Goal: Task Accomplishment & Management: Manage account settings

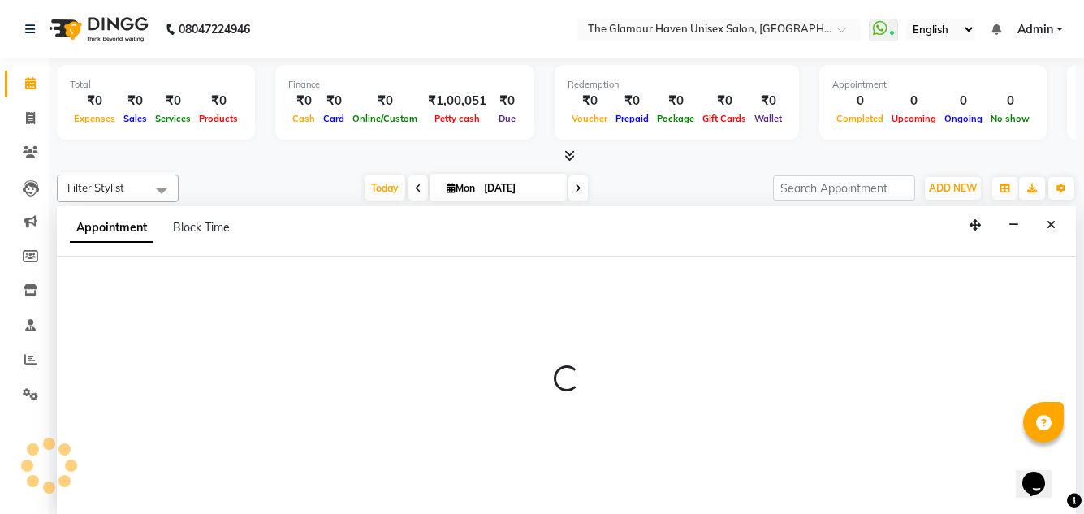
scroll to position [1, 0]
select select "68634"
select select "tentative"
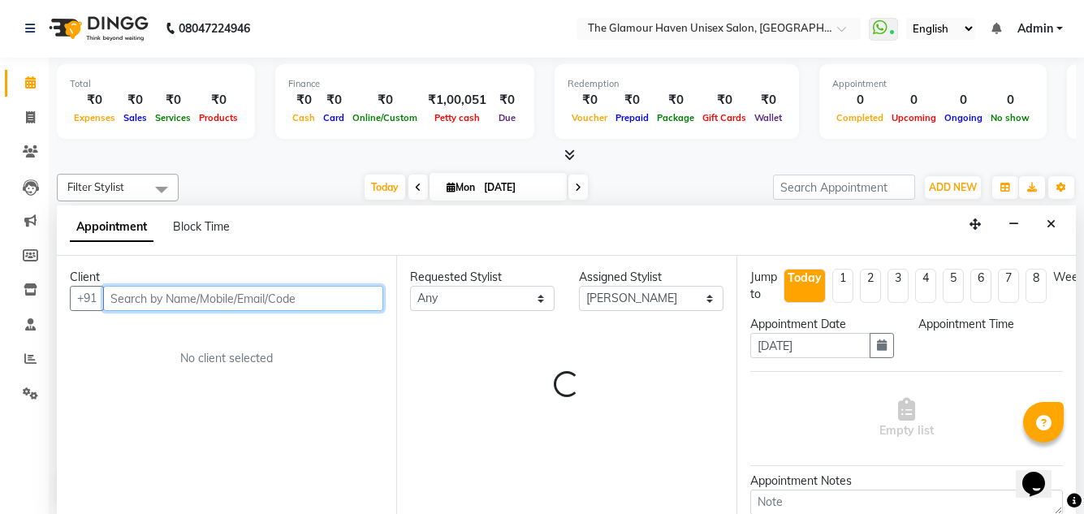
select select "660"
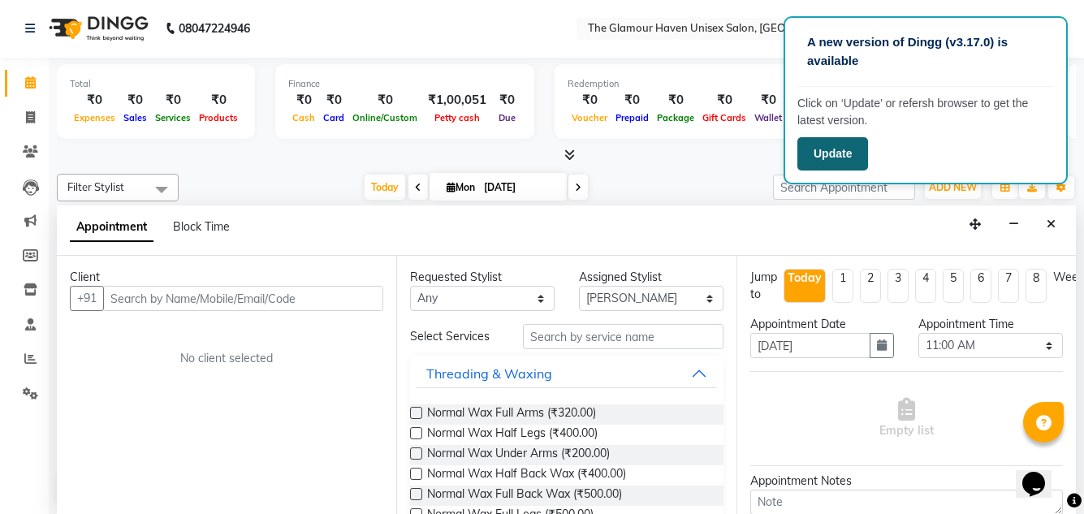
click at [840, 161] on button "Update" at bounding box center [833, 153] width 71 height 33
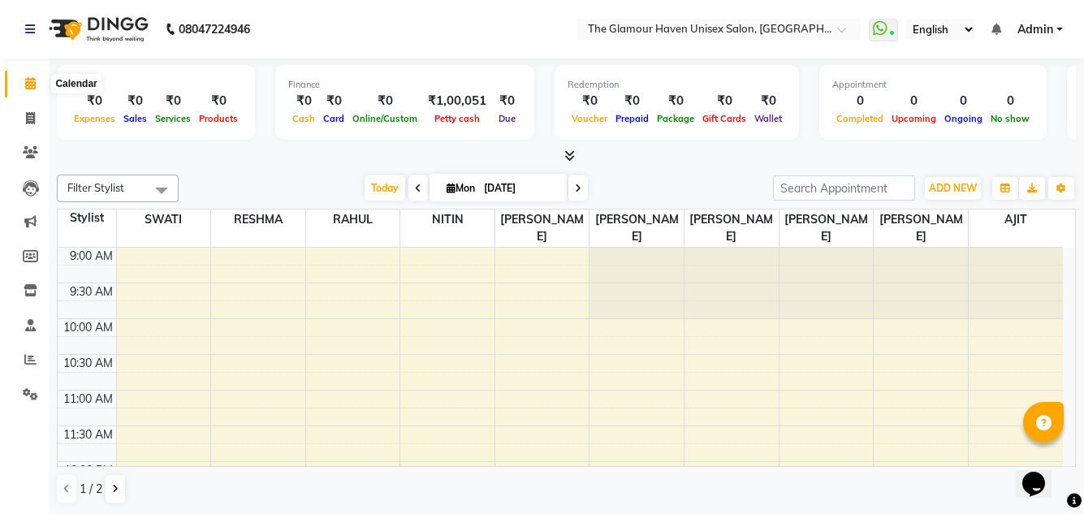
click at [32, 86] on icon at bounding box center [30, 83] width 11 height 12
click at [37, 116] on span at bounding box center [30, 119] width 28 height 19
select select "7124"
select select "service"
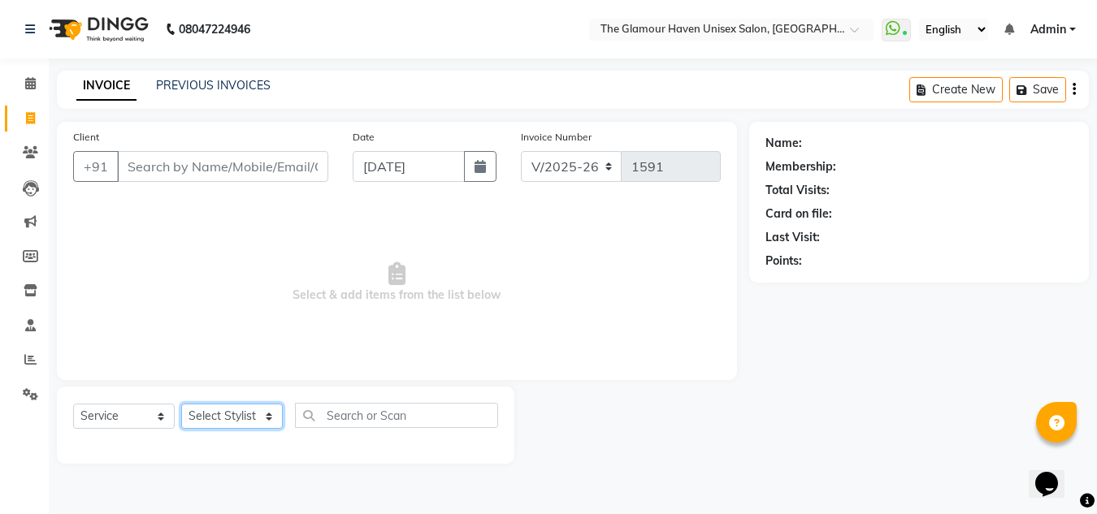
click at [275, 418] on select "Select Stylist AJIT Bharat sen [PERSON_NAME] [PERSON_NAME] NITIN RAHUL [PERSON_…" at bounding box center [232, 416] width 102 height 25
click at [323, 261] on span "Select & add items from the list below" at bounding box center [396, 282] width 647 height 162
click at [191, 87] on link "PREVIOUS INVOICES" at bounding box center [213, 85] width 115 height 15
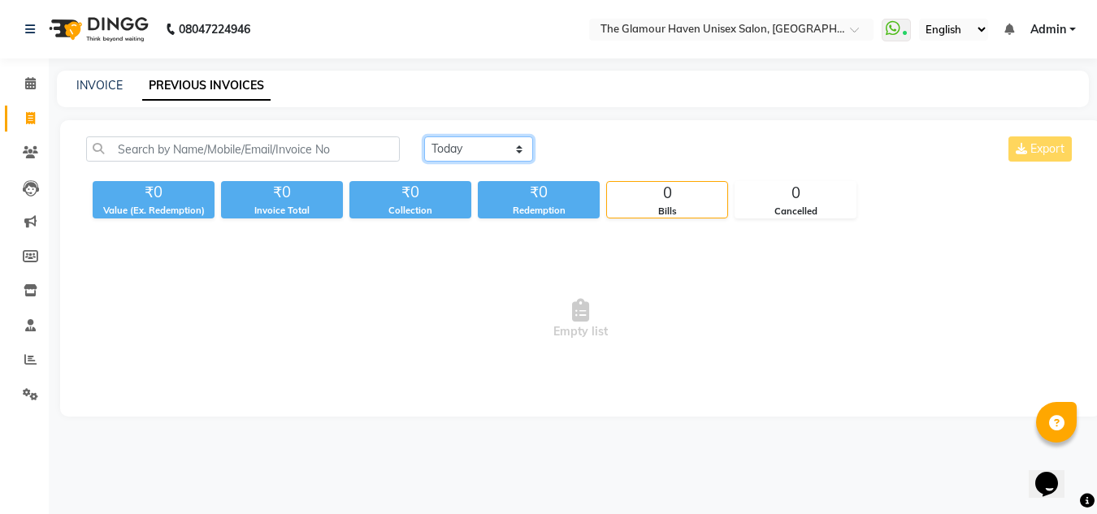
click at [524, 153] on select "[DATE] [DATE] Custom Range" at bounding box center [478, 148] width 109 height 25
click at [424, 136] on select "[DATE] [DATE] Custom Range" at bounding box center [478, 148] width 109 height 25
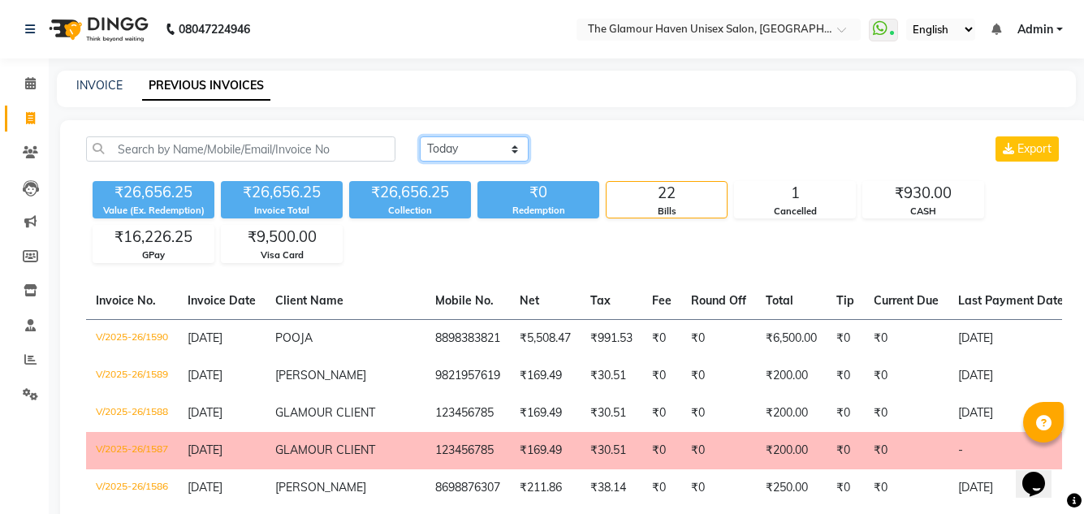
click at [519, 155] on select "[DATE] [DATE] Custom Range" at bounding box center [474, 148] width 109 height 25
select select "range"
click at [420, 136] on select "[DATE] [DATE] Custom Range" at bounding box center [474, 148] width 109 height 25
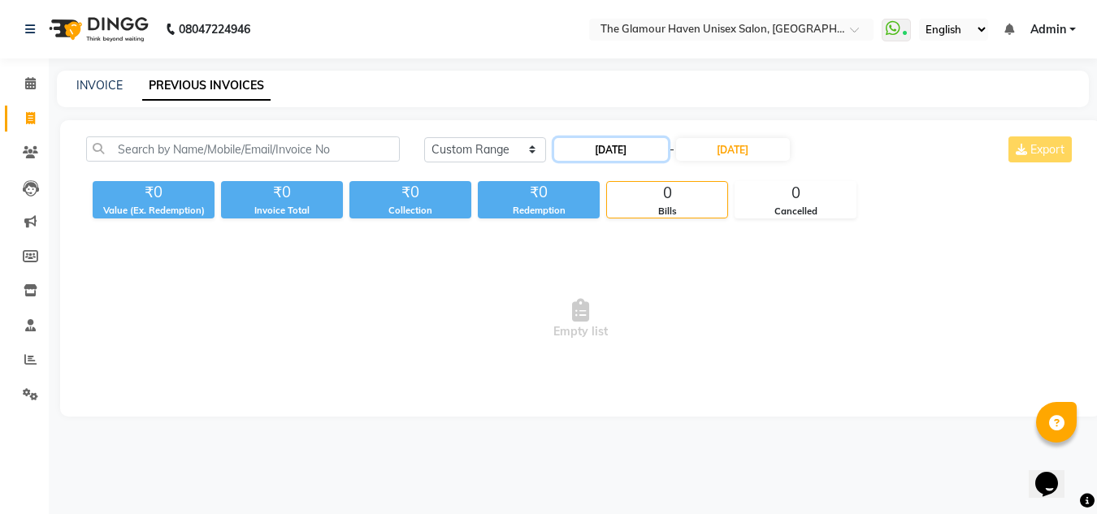
click at [589, 153] on input "[DATE]" at bounding box center [611, 149] width 114 height 23
select select "9"
select select "2025"
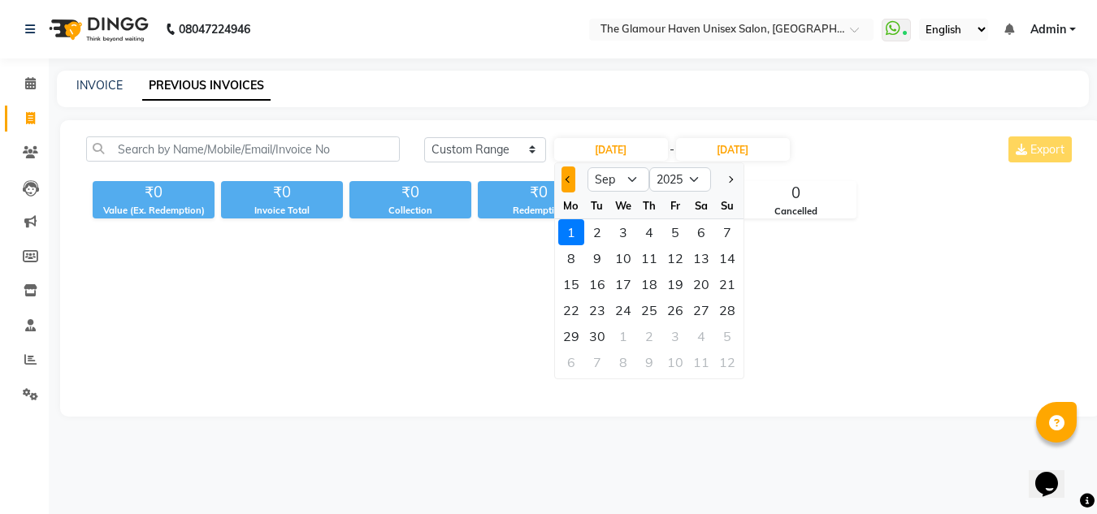
click at [564, 179] on button "Previous month" at bounding box center [568, 180] width 14 height 26
select select "8"
click at [675, 232] on div "1" at bounding box center [675, 232] width 26 height 26
type input "[DATE]"
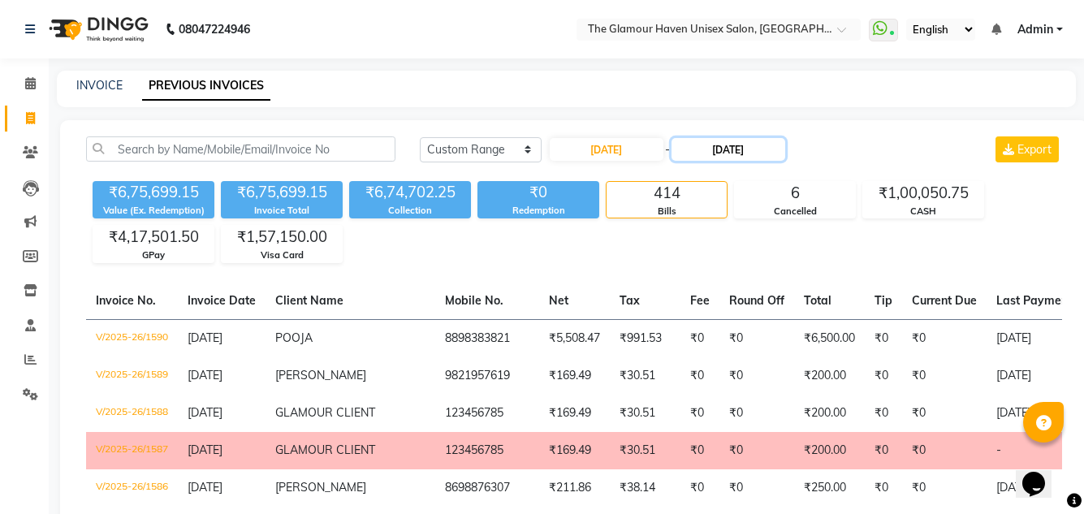
click at [734, 149] on input "[DATE]" at bounding box center [729, 149] width 114 height 23
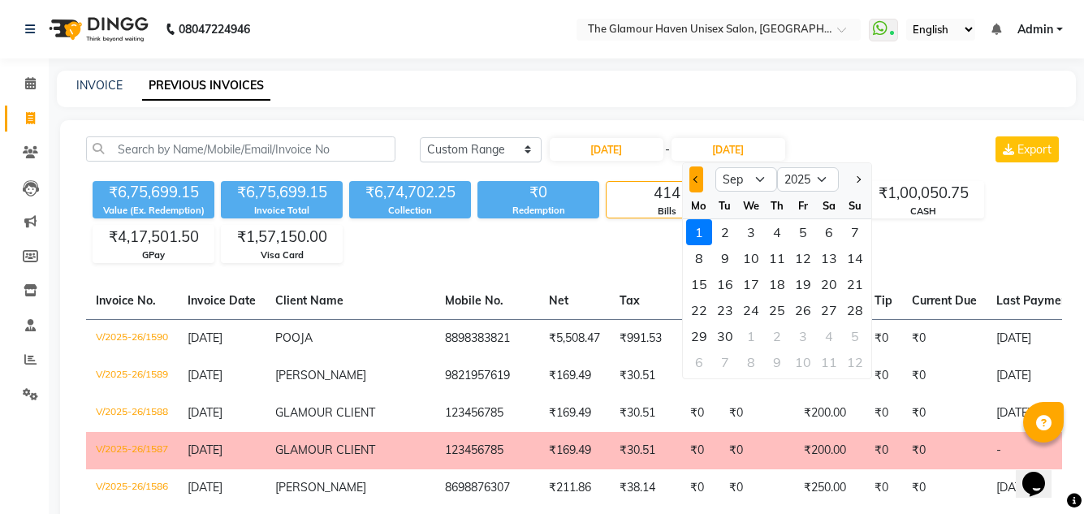
click at [695, 185] on button "Previous month" at bounding box center [697, 180] width 14 height 26
select select "8"
click at [853, 335] on div "31" at bounding box center [855, 336] width 26 height 26
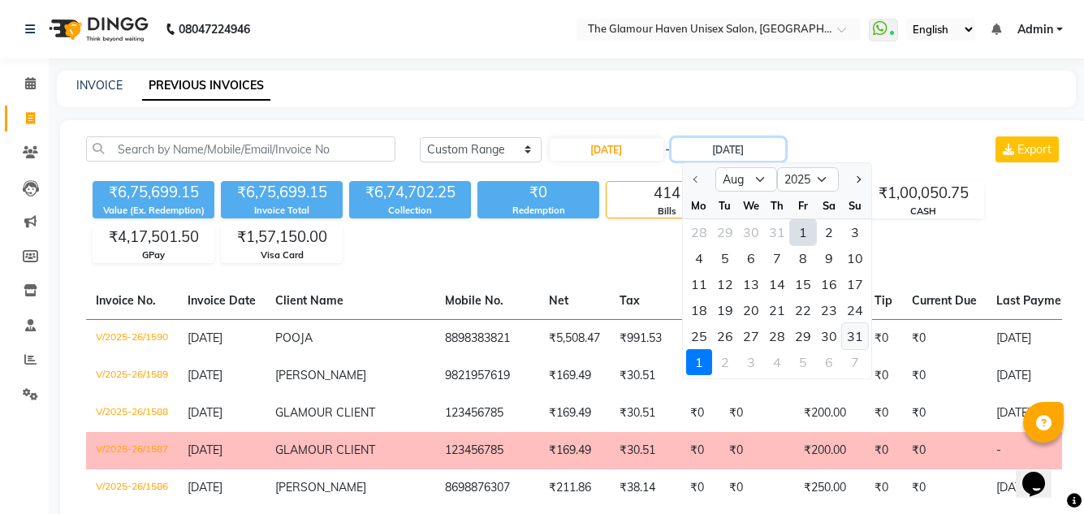
type input "[DATE]"
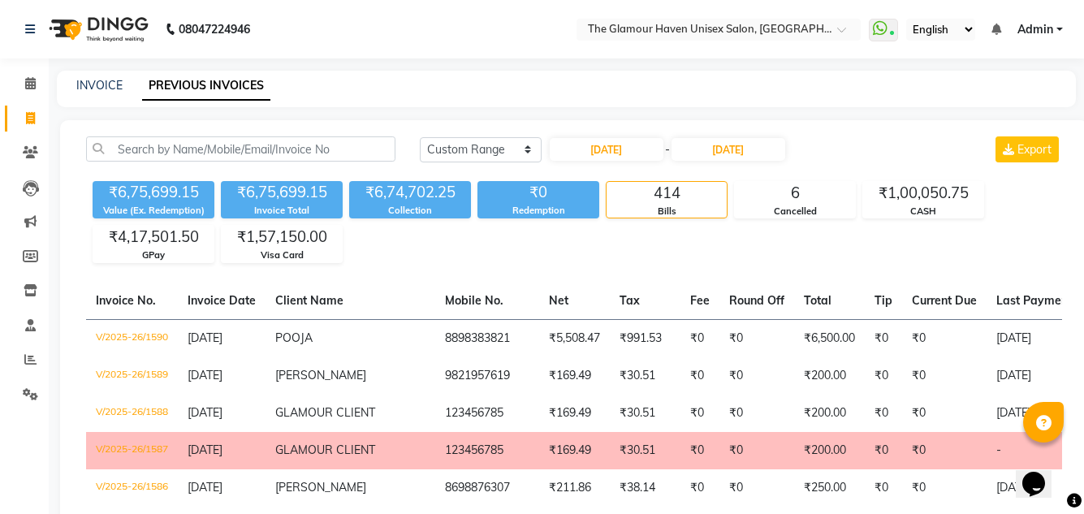
click at [742, 248] on div "₹6,75,699.15 Value (Ex. Redemption) ₹6,75,699.15 Invoice Total ₹6,74,702.25 Col…" at bounding box center [574, 219] width 976 height 89
click at [24, 89] on span at bounding box center [30, 84] width 28 height 19
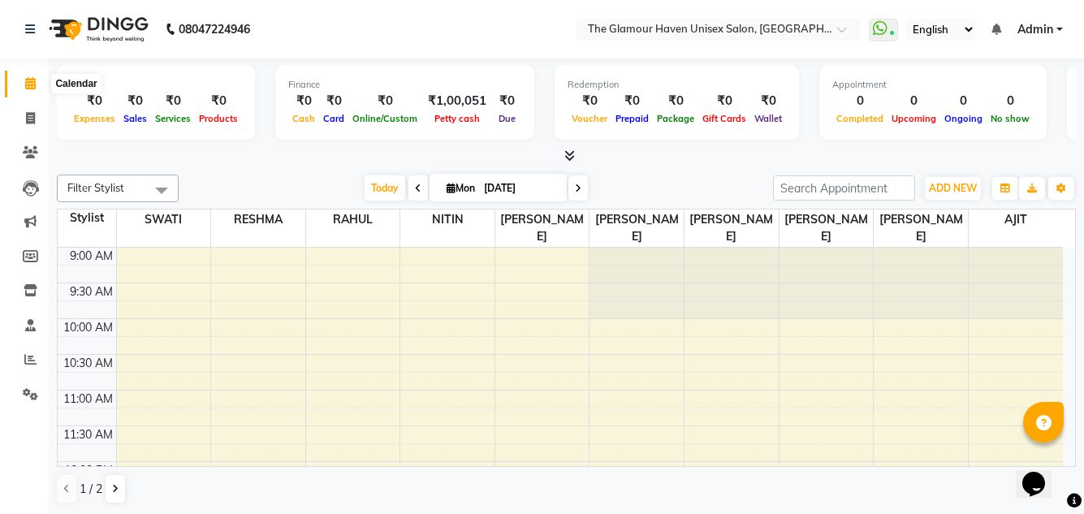
click at [18, 86] on span at bounding box center [30, 84] width 28 height 19
click at [37, 116] on span at bounding box center [30, 119] width 28 height 19
select select "7124"
select select "service"
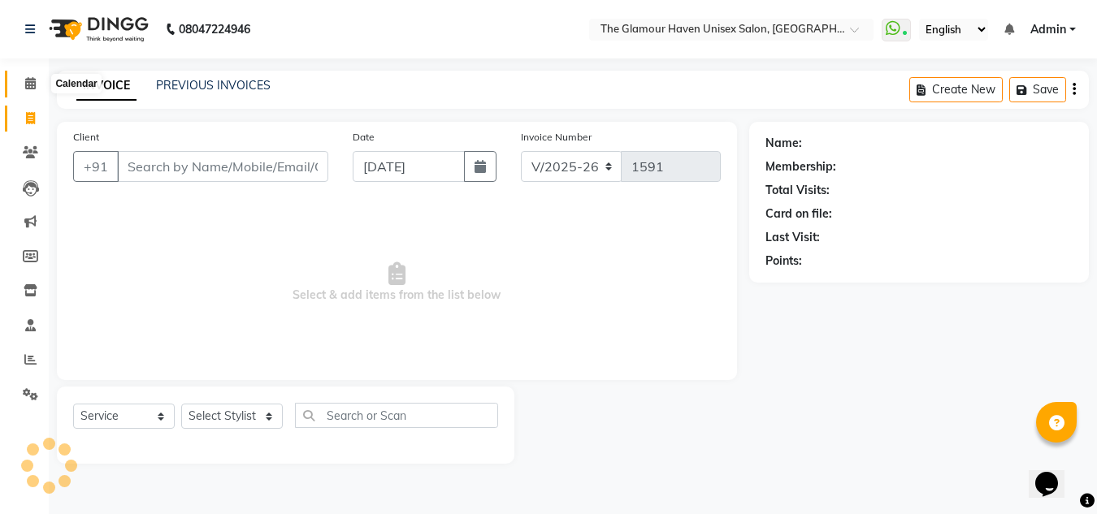
click at [28, 88] on icon at bounding box center [30, 83] width 11 height 12
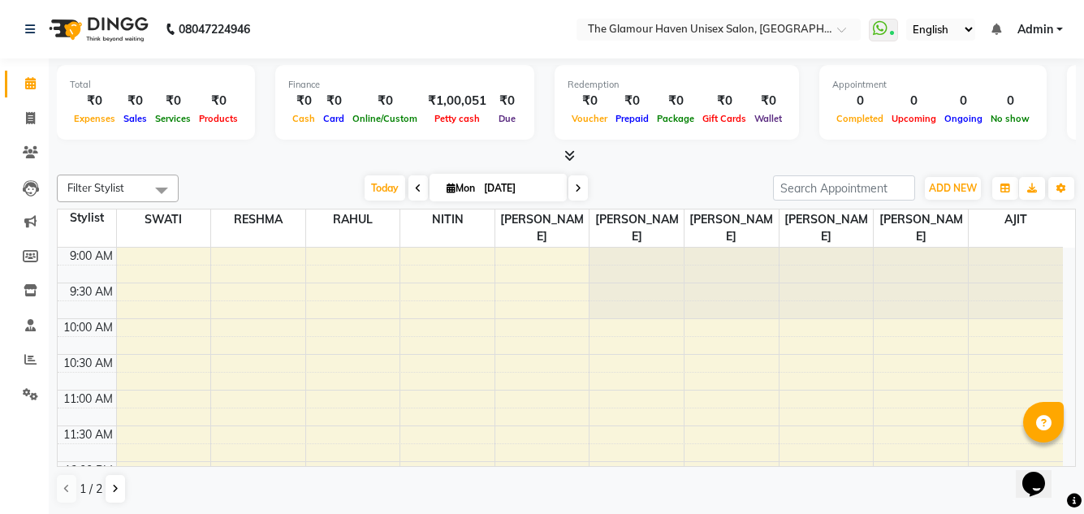
click at [389, 36] on nav "08047224946 Select Location × [GEOGRAPHIC_DATA] Unisex Salon, Thane WhatsApp St…" at bounding box center [542, 29] width 1084 height 58
click at [457, 23] on nav "08047224946 Select Location × [GEOGRAPHIC_DATA] Unisex Salon, Thane WhatsApp St…" at bounding box center [542, 29] width 1084 height 58
click at [368, 36] on nav "08047224946 Select Location × [GEOGRAPHIC_DATA] Unisex Salon, Thane WhatsApp St…" at bounding box center [542, 29] width 1084 height 58
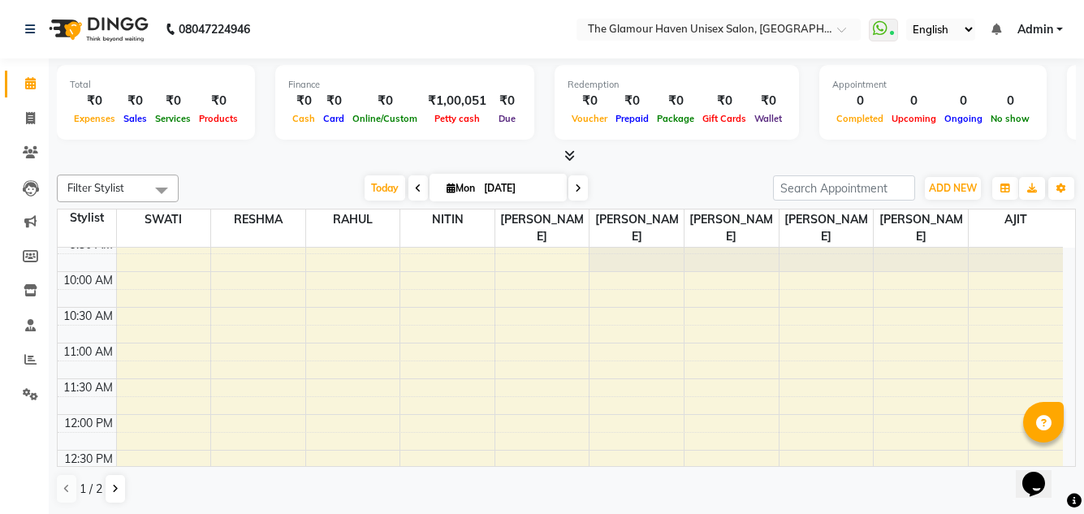
scroll to position [81, 0]
click at [26, 115] on icon at bounding box center [30, 118] width 9 height 12
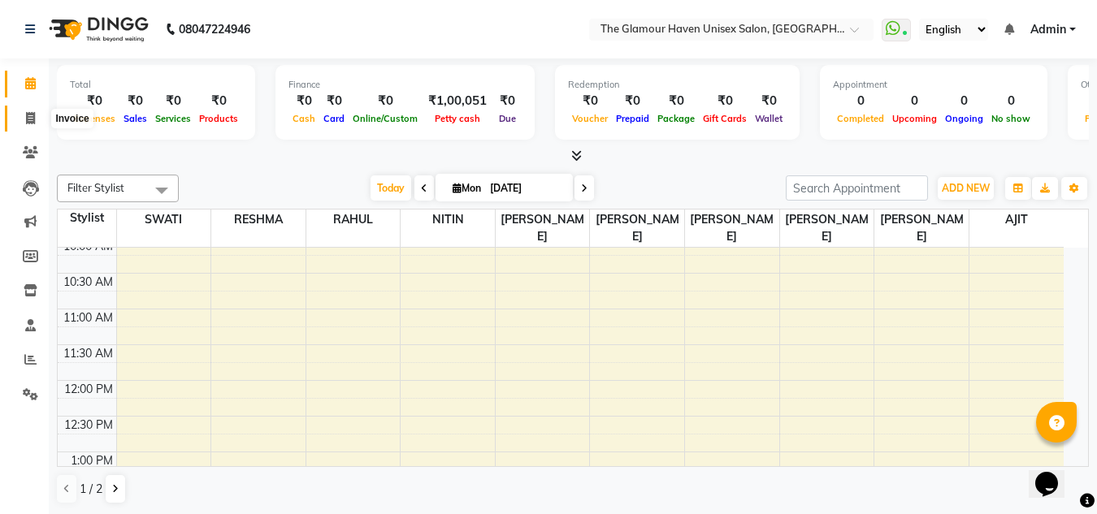
select select "7124"
select select "service"
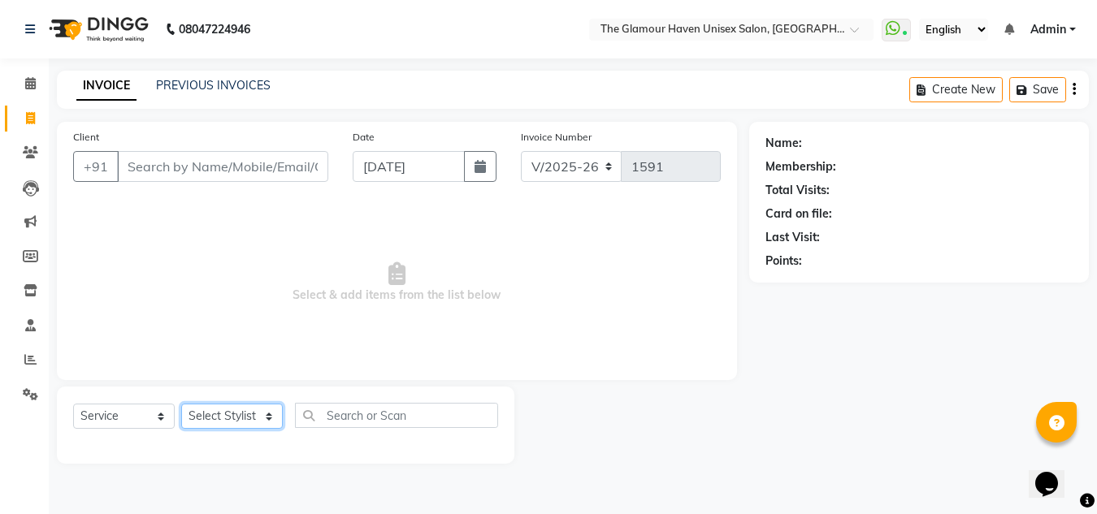
click at [261, 420] on select "Select Stylist AJIT Bharat sen [PERSON_NAME] [PERSON_NAME] NITIN RAHUL [PERSON_…" at bounding box center [232, 416] width 102 height 25
select select "63040"
click at [181, 404] on select "Select Stylist AJIT Bharat sen [PERSON_NAME] [PERSON_NAME] NITIN RAHUL [PERSON_…" at bounding box center [232, 416] width 102 height 25
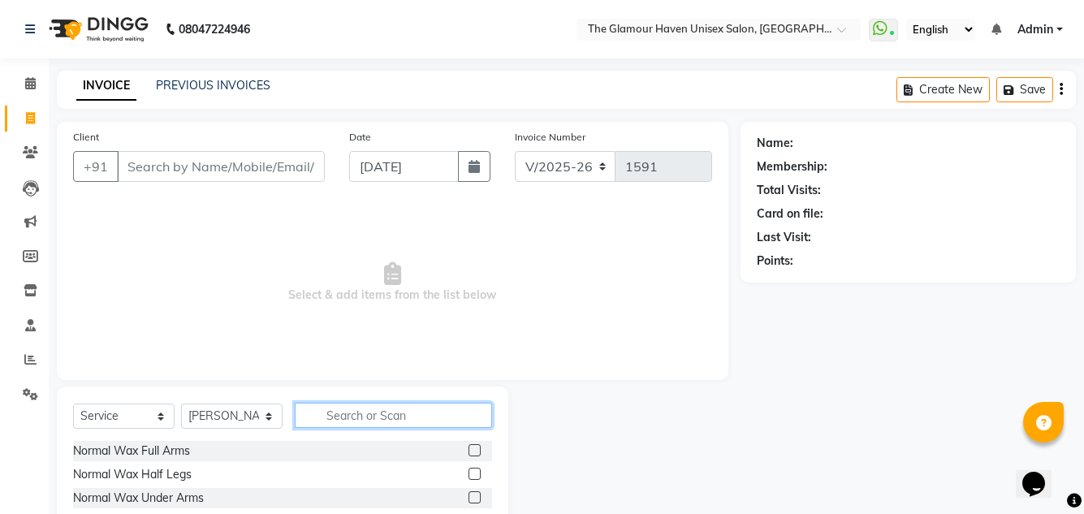
click at [378, 415] on input "text" at bounding box center [393, 415] width 197 height 25
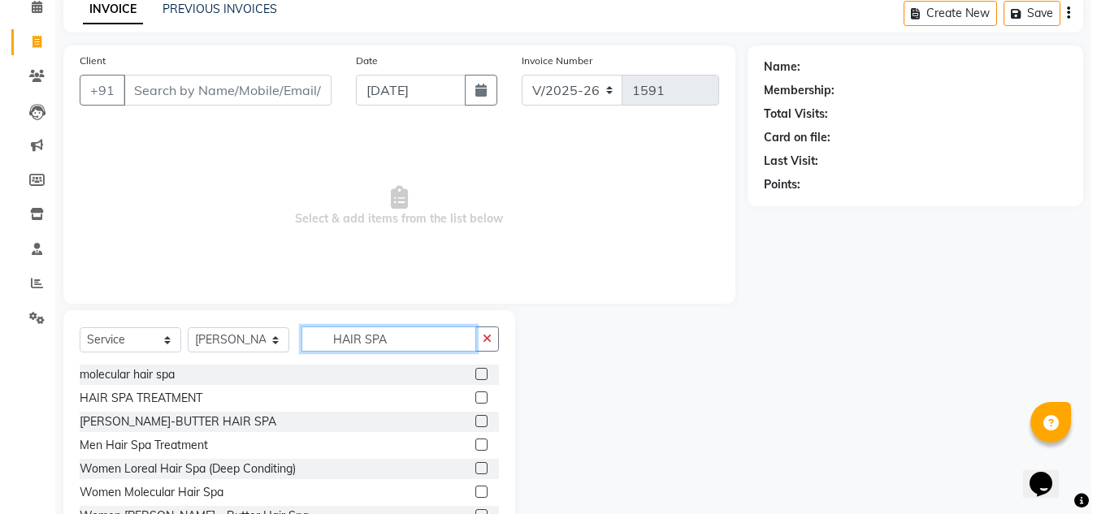
scroll to position [81, 0]
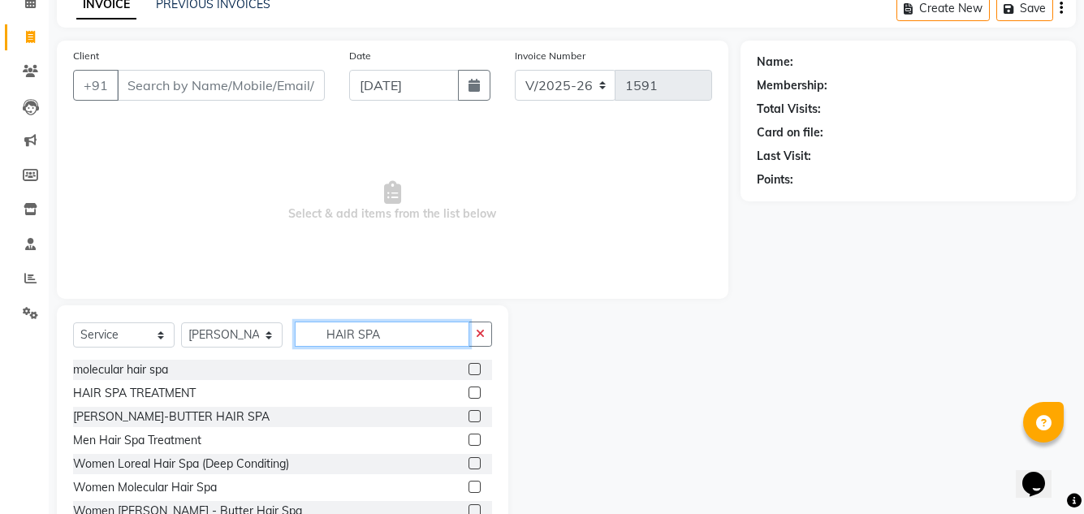
type input "HAIR SPA"
click at [469, 418] on label at bounding box center [475, 416] width 12 height 12
click at [469, 418] on input "checkbox" at bounding box center [474, 417] width 11 height 11
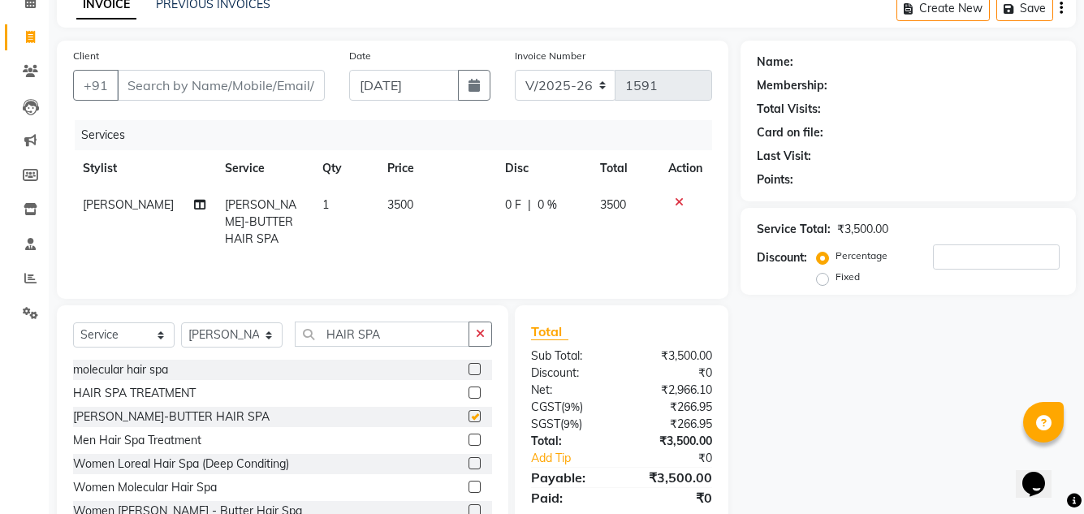
checkbox input "false"
click at [247, 74] on input "Client" at bounding box center [221, 85] width 208 height 31
click at [240, 95] on input "Client" at bounding box center [221, 85] width 208 height 31
type input "9"
type input "0"
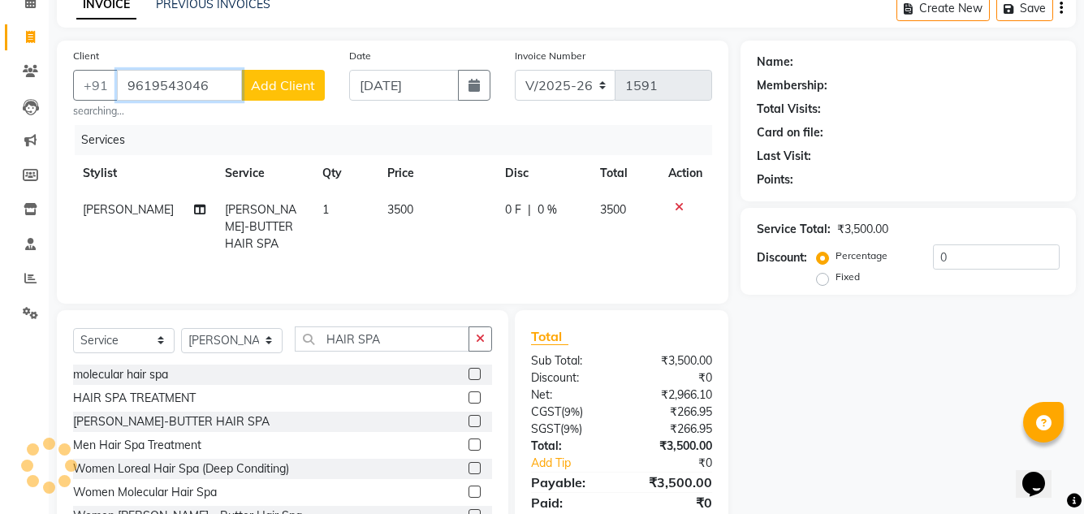
type input "9619543046"
click at [281, 76] on button "Add Client" at bounding box center [283, 85] width 84 height 31
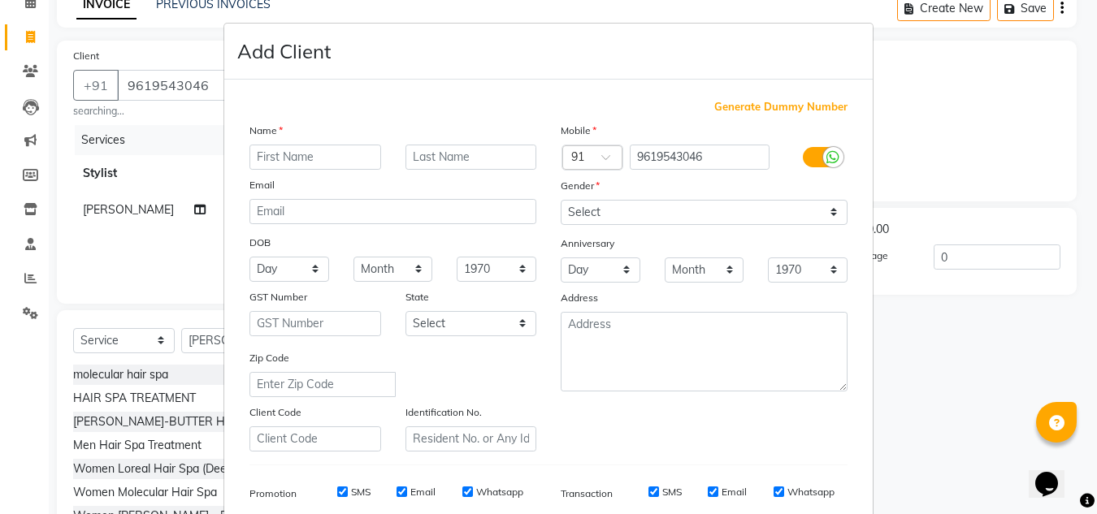
click at [291, 153] on input "text" at bounding box center [315, 157] width 132 height 25
type input "HARSHRIKA"
click at [826, 214] on select "Select [DEMOGRAPHIC_DATA] [DEMOGRAPHIC_DATA] Other Prefer Not To Say" at bounding box center [704, 212] width 287 height 25
select select "[DEMOGRAPHIC_DATA]"
click at [561, 200] on select "Select [DEMOGRAPHIC_DATA] [DEMOGRAPHIC_DATA] Other Prefer Not To Say" at bounding box center [704, 212] width 287 height 25
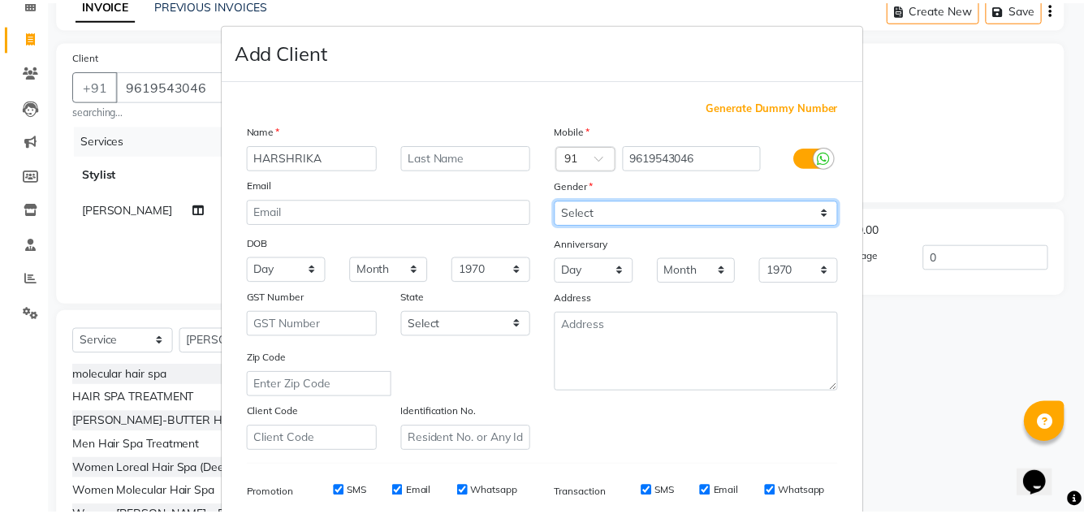
scroll to position [236, 0]
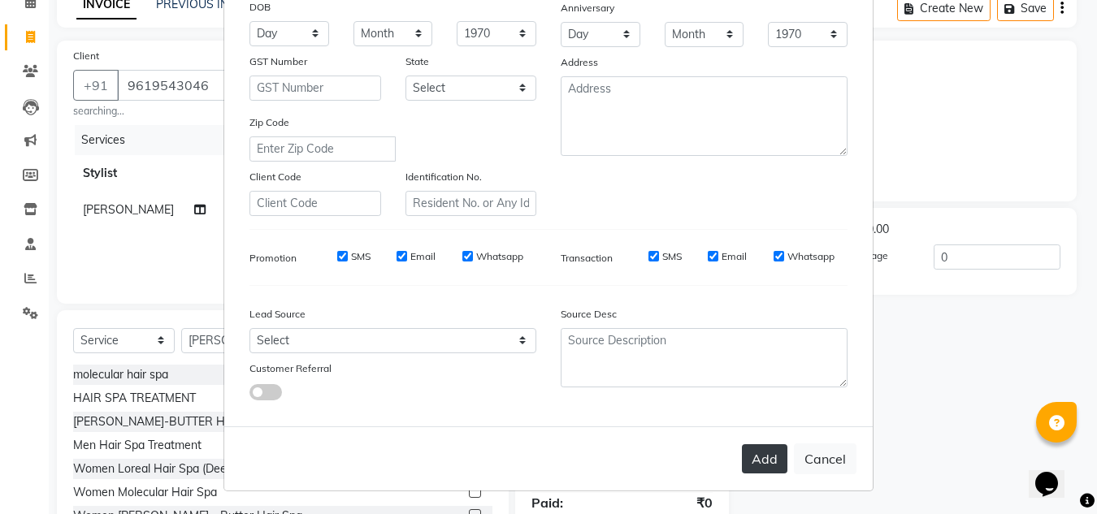
click at [759, 468] on button "Add" at bounding box center [764, 458] width 45 height 29
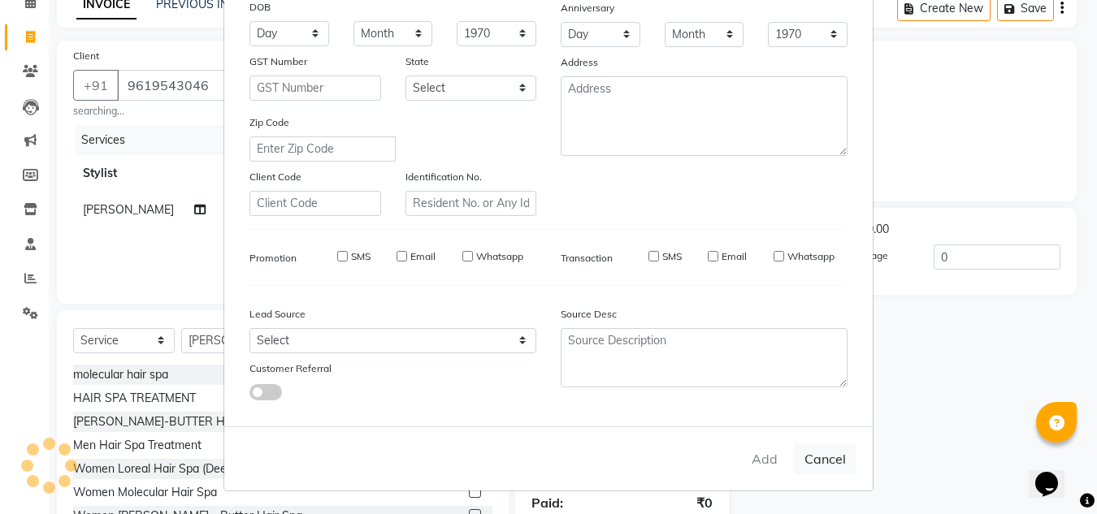
select select
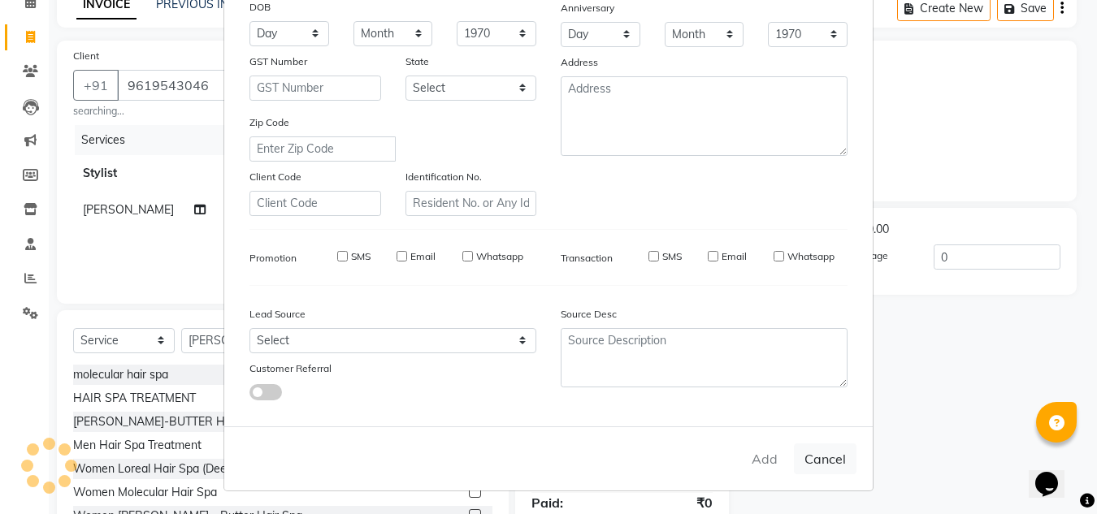
select select
checkbox input "false"
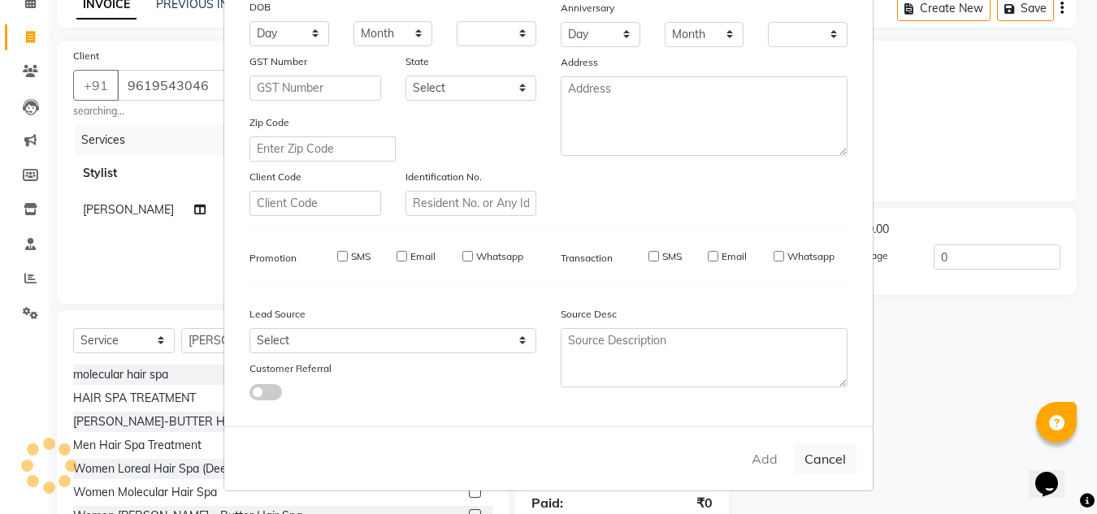
checkbox input "false"
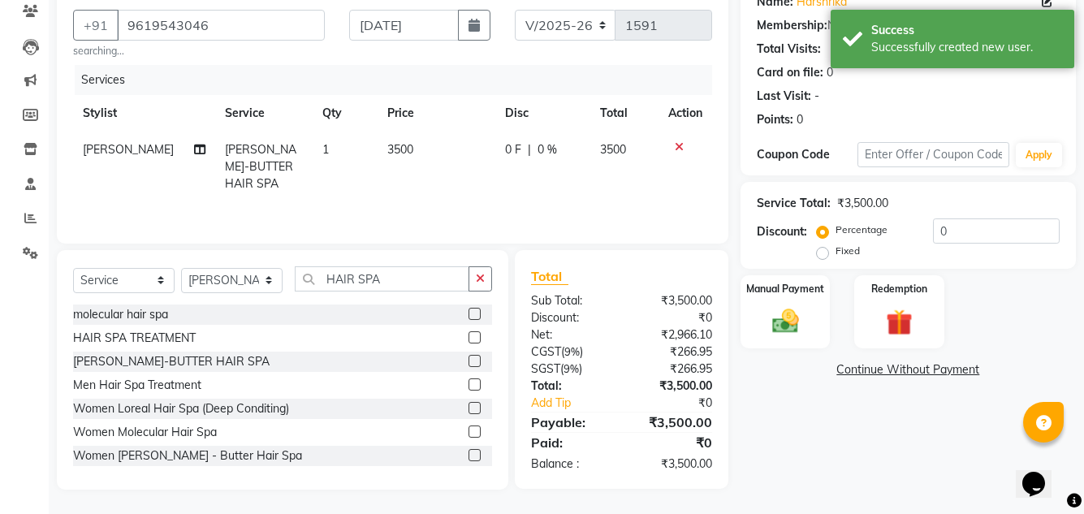
scroll to position [60, 0]
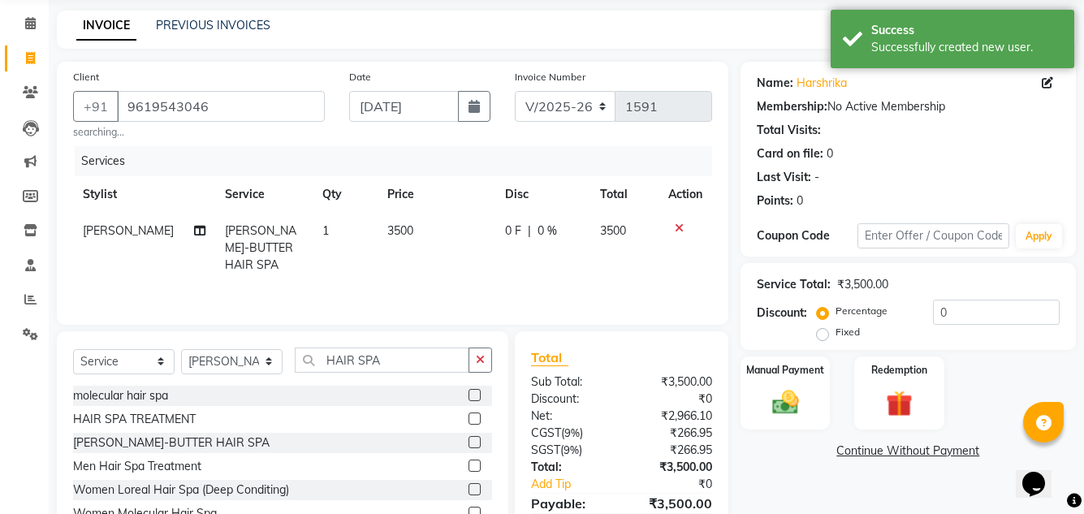
click at [423, 229] on td "3500" at bounding box center [437, 248] width 118 height 71
select select "63040"
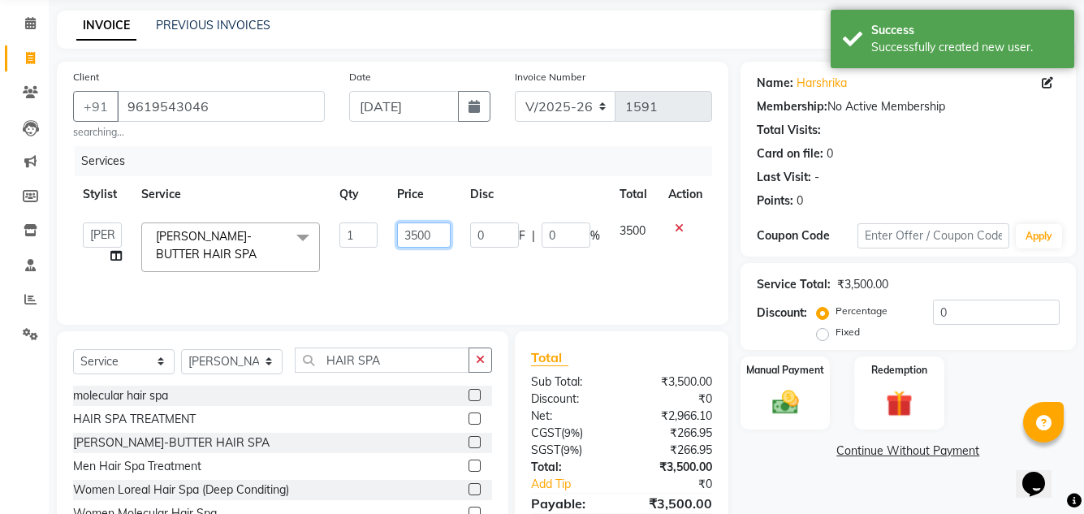
drag, startPoint x: 433, startPoint y: 229, endPoint x: 397, endPoint y: 229, distance: 35.7
click at [397, 229] on input "3500" at bounding box center [424, 235] width 54 height 25
type input "3000"
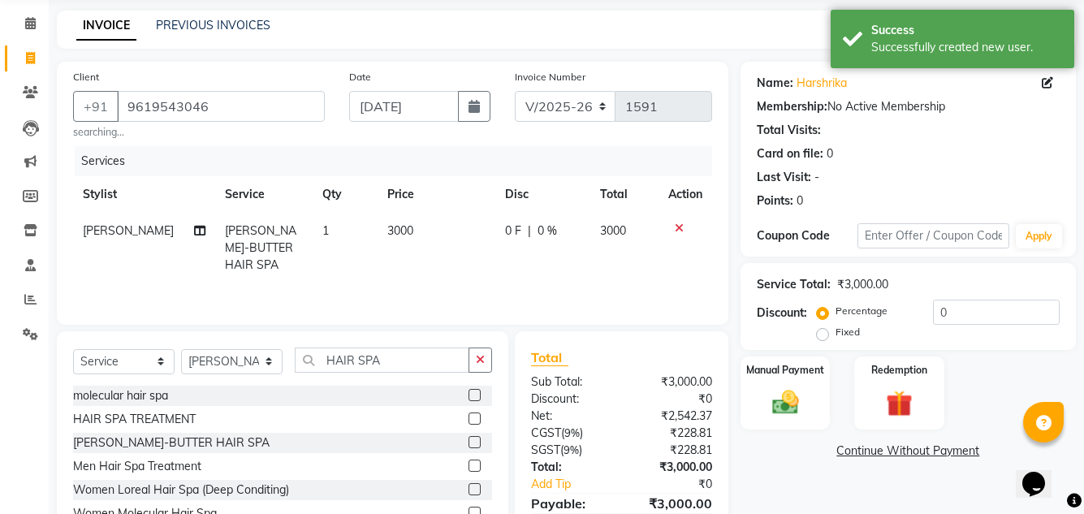
click at [491, 288] on div "Services Stylist Service Qty Price Disc Total Action [PERSON_NAME] [PERSON_NAME…" at bounding box center [392, 227] width 639 height 162
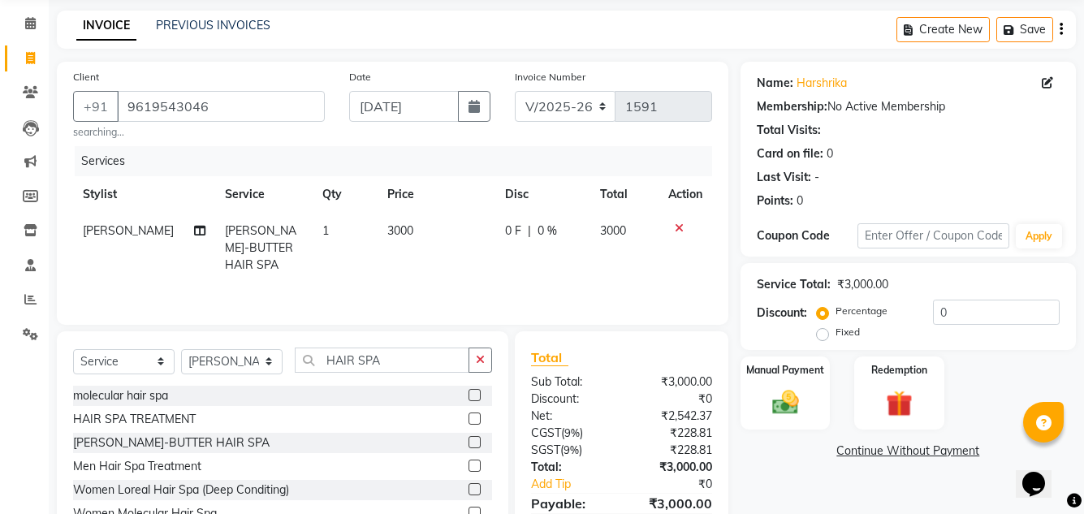
click at [495, 271] on div "Services Stylist Service Qty Price Disc Total Action [PERSON_NAME] [PERSON_NAME…" at bounding box center [392, 227] width 639 height 162
click at [256, 142] on div "Client [PHONE_NUMBER] searching... Date [DATE] Invoice Number V/2025 V/[PHONE_N…" at bounding box center [393, 193] width 672 height 263
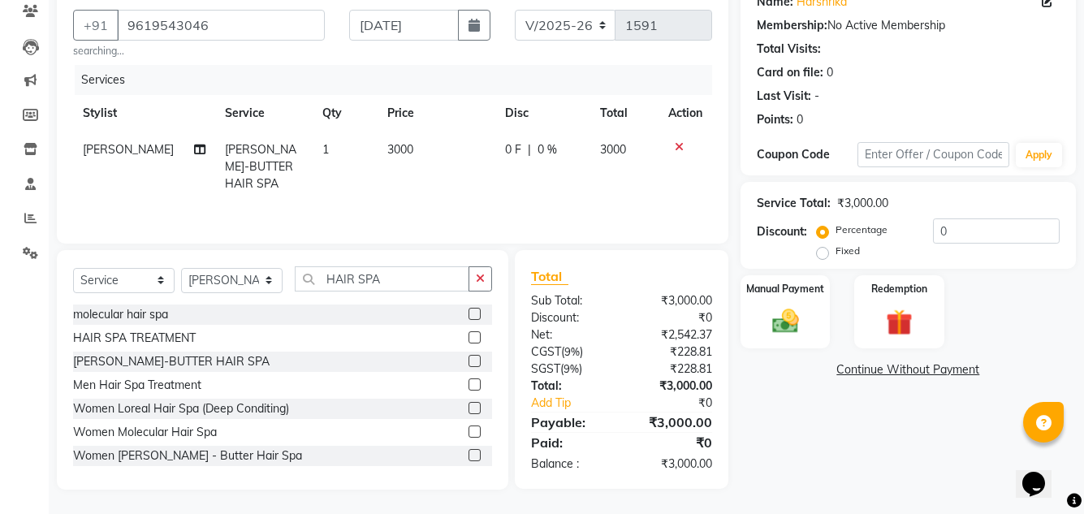
click at [573, 183] on td "0 F | 0 %" at bounding box center [543, 167] width 95 height 71
select select "63040"
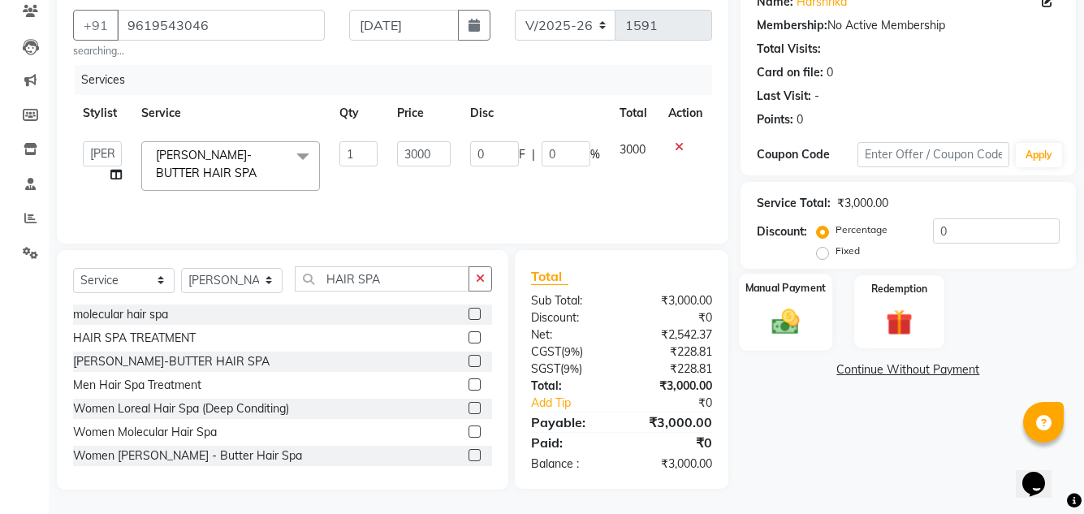
click at [813, 324] on div "Manual Payment" at bounding box center [784, 312] width 93 height 76
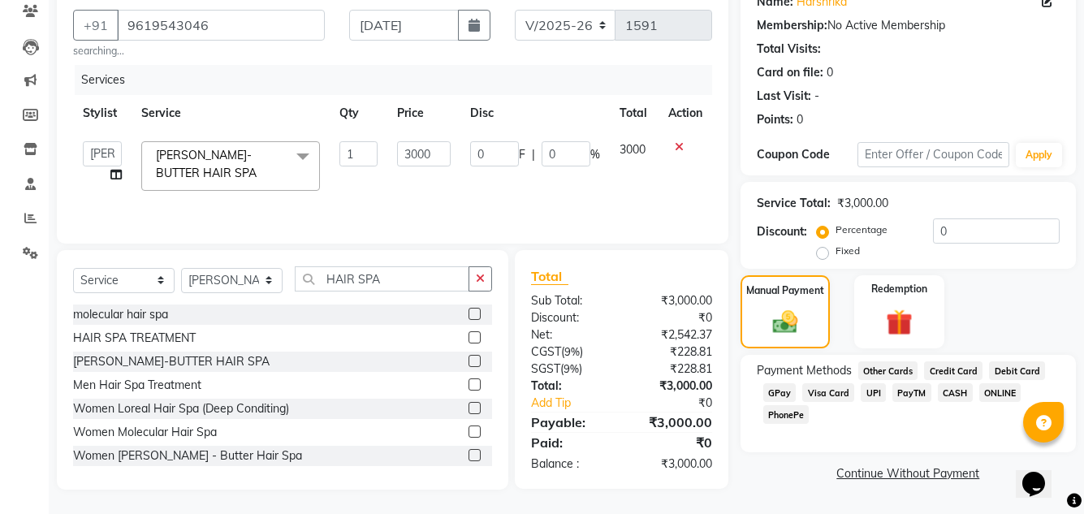
click at [776, 392] on span "GPay" at bounding box center [780, 392] width 33 height 19
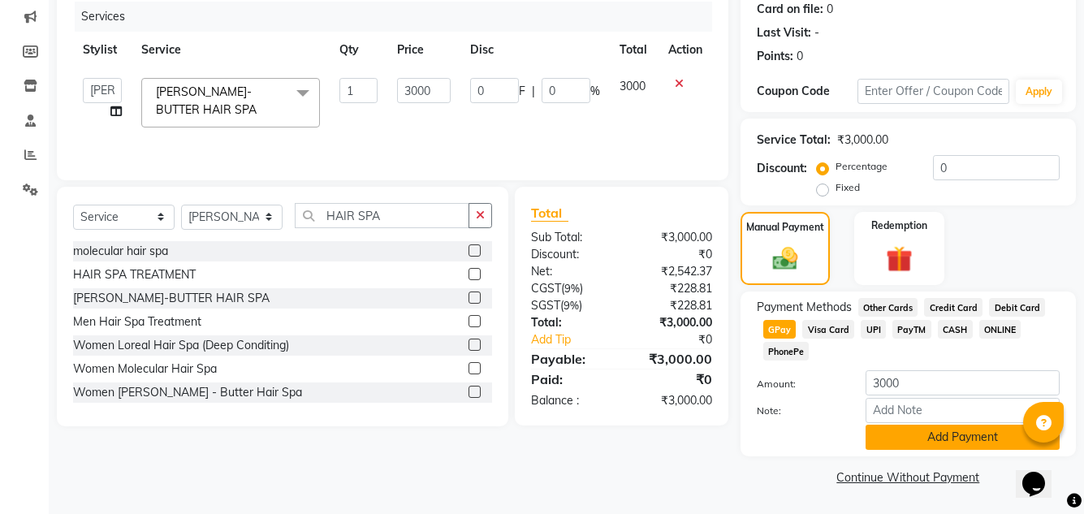
click at [942, 449] on button "Add Payment" at bounding box center [963, 437] width 194 height 25
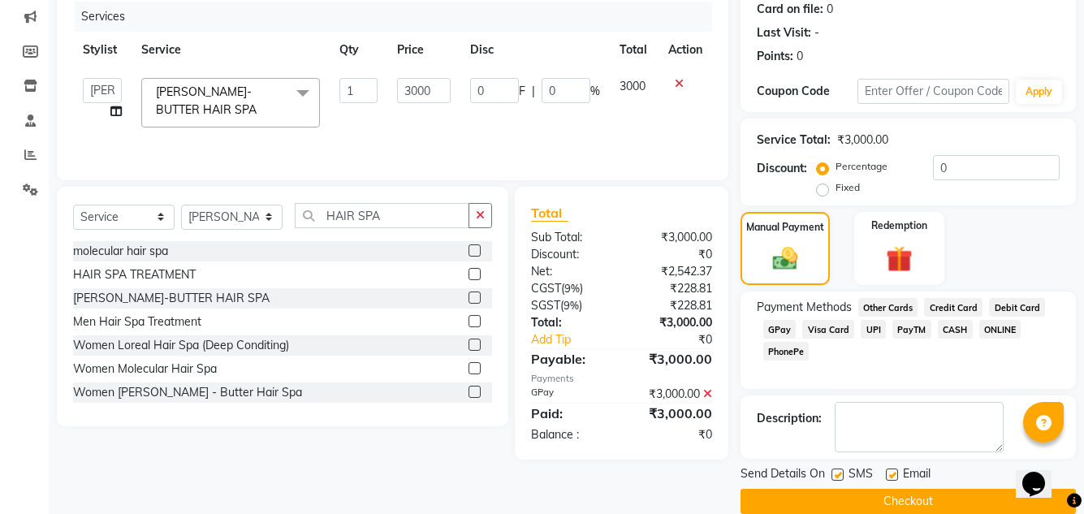
scroll to position [229, 0]
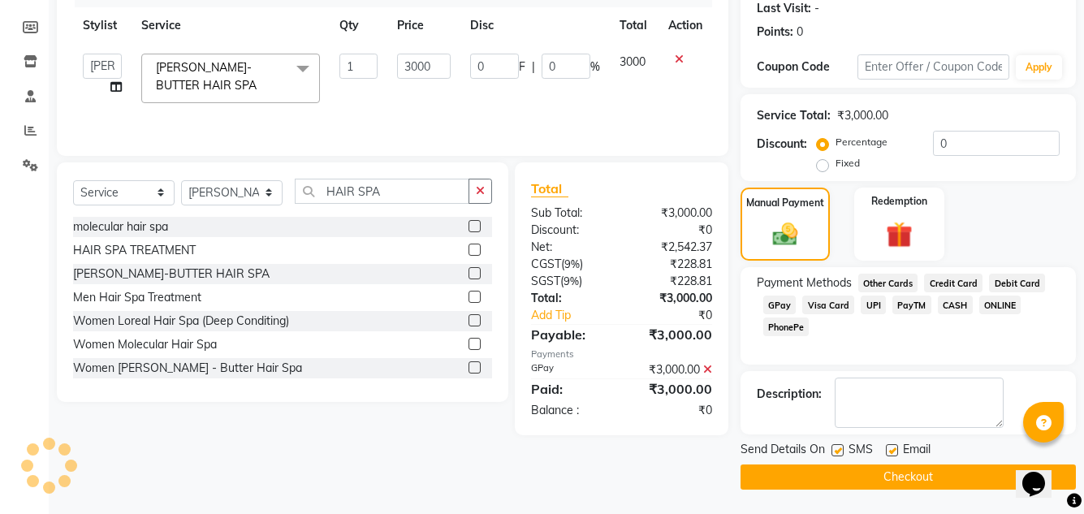
click at [872, 483] on button "Checkout" at bounding box center [908, 477] width 335 height 25
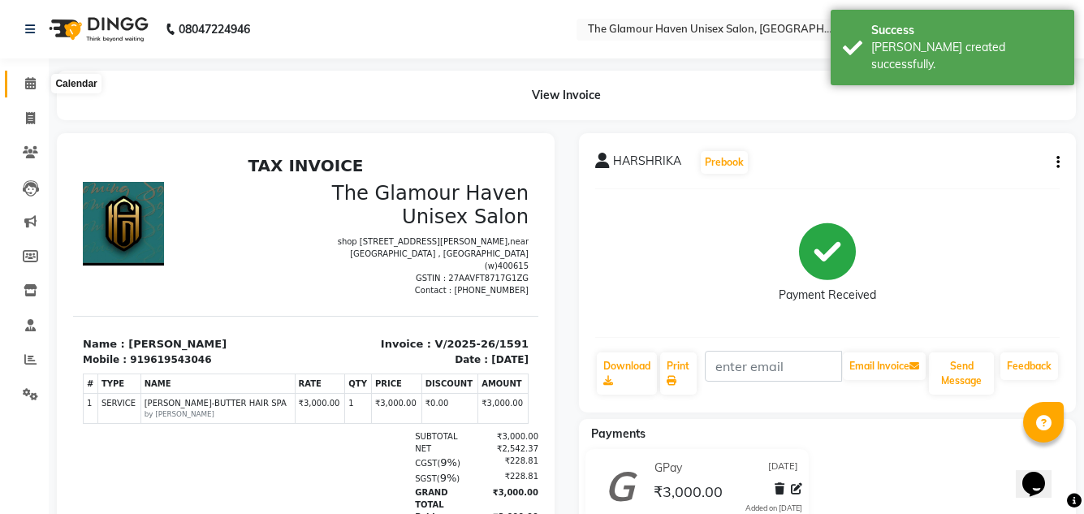
click at [32, 91] on span at bounding box center [30, 84] width 28 height 19
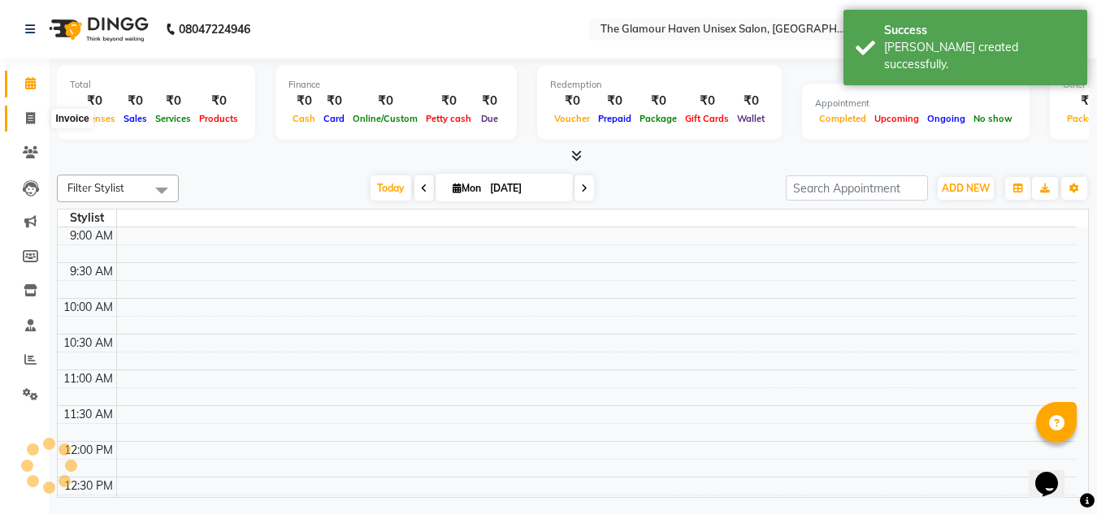
click at [24, 119] on span at bounding box center [30, 119] width 28 height 19
select select "service"
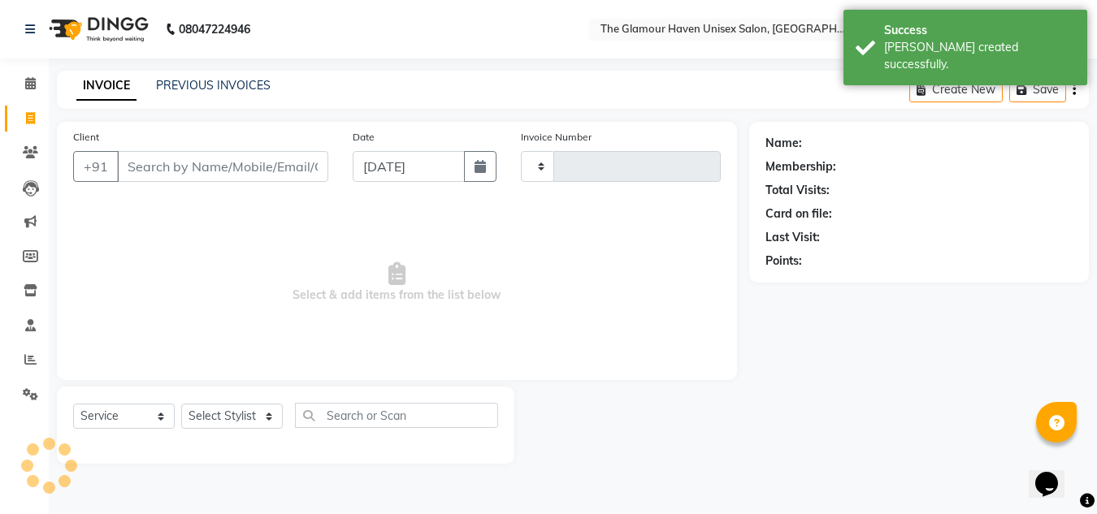
type input "1592"
select select "7124"
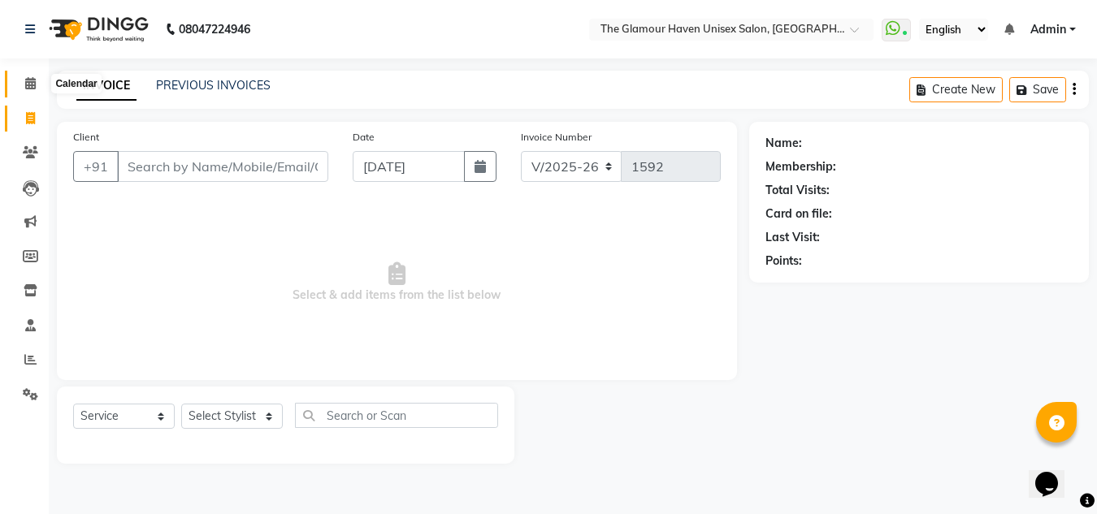
click at [31, 83] on icon at bounding box center [30, 83] width 11 height 12
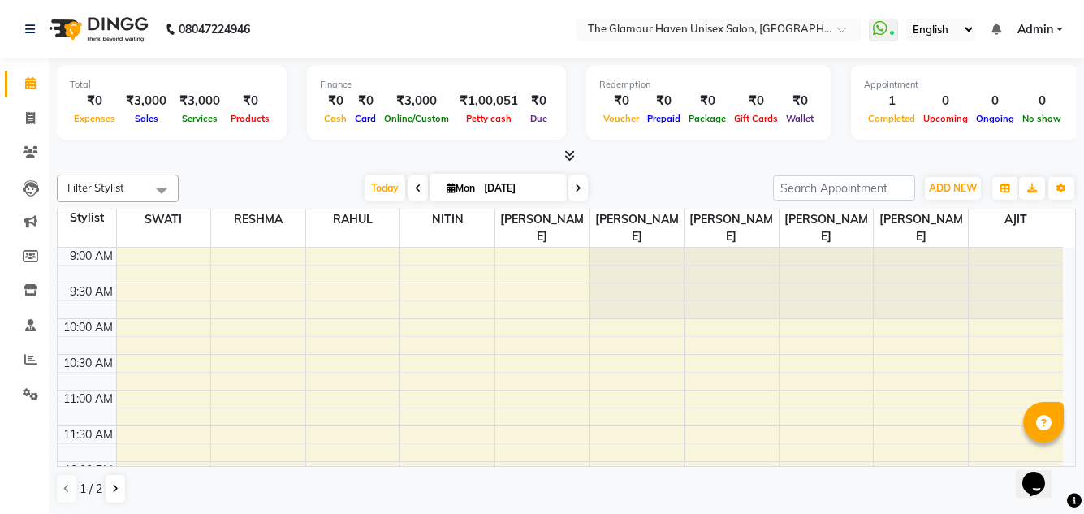
click at [28, 132] on li "Invoice" at bounding box center [24, 119] width 49 height 35
click at [29, 122] on icon at bounding box center [30, 118] width 9 height 12
select select "7124"
select select "service"
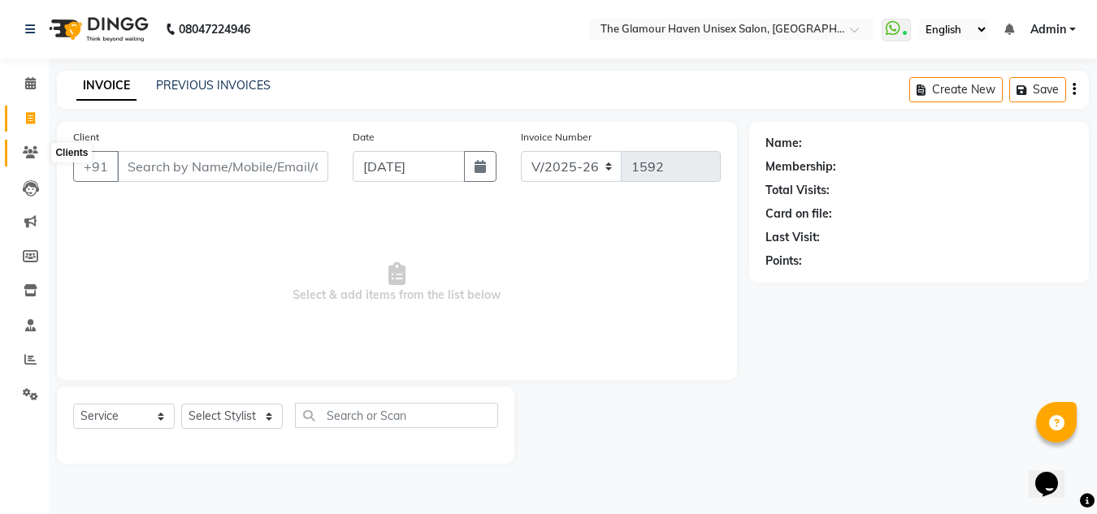
click at [29, 149] on icon at bounding box center [30, 152] width 15 height 12
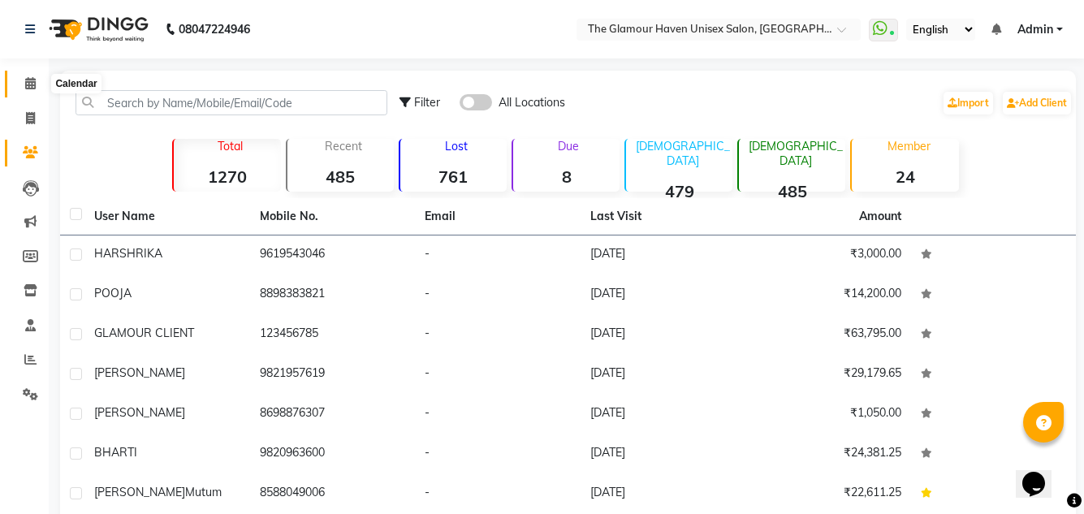
click at [32, 79] on icon at bounding box center [30, 83] width 11 height 12
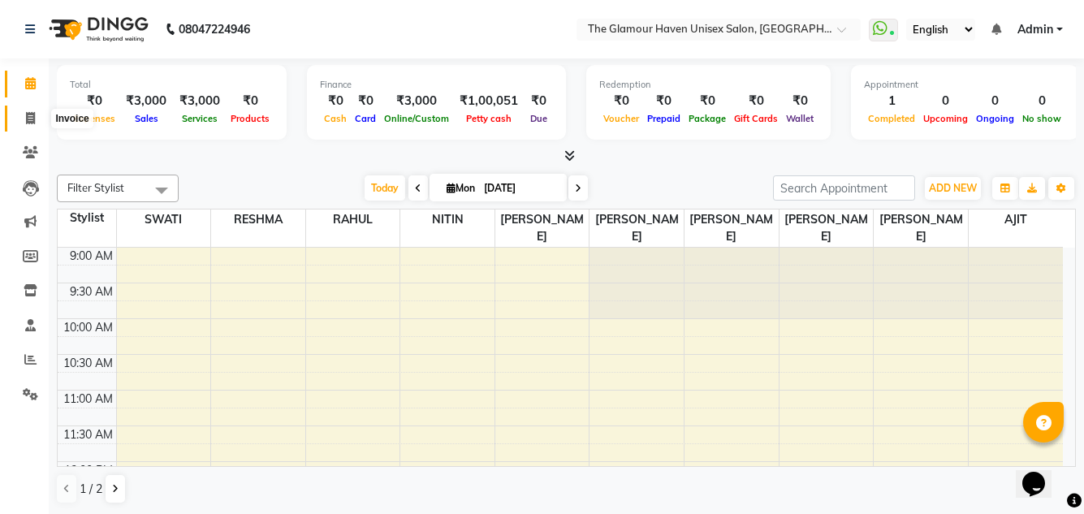
click at [28, 115] on icon at bounding box center [30, 118] width 9 height 12
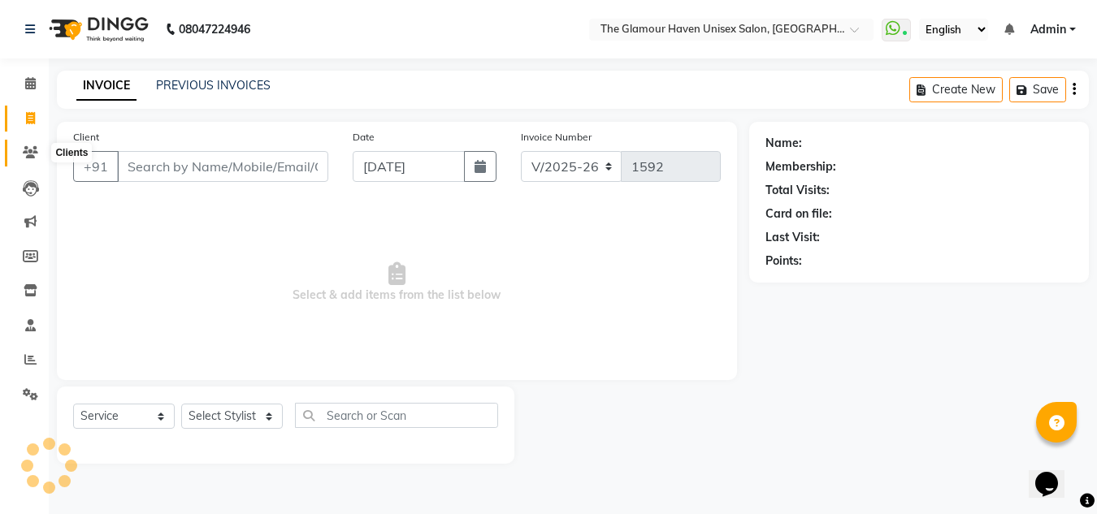
click at [21, 161] on span at bounding box center [30, 153] width 28 height 19
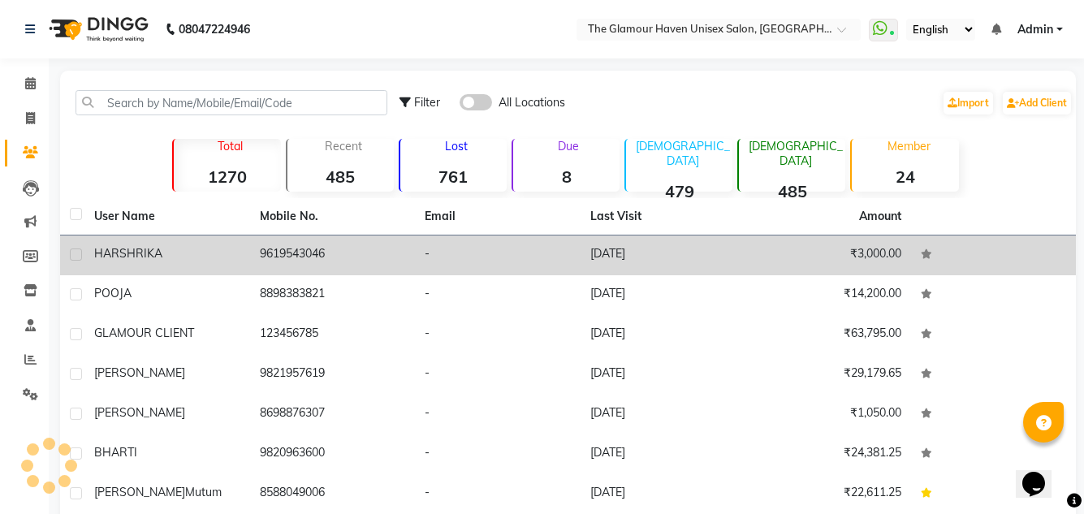
click at [301, 254] on td "9619543046" at bounding box center [333, 256] width 166 height 40
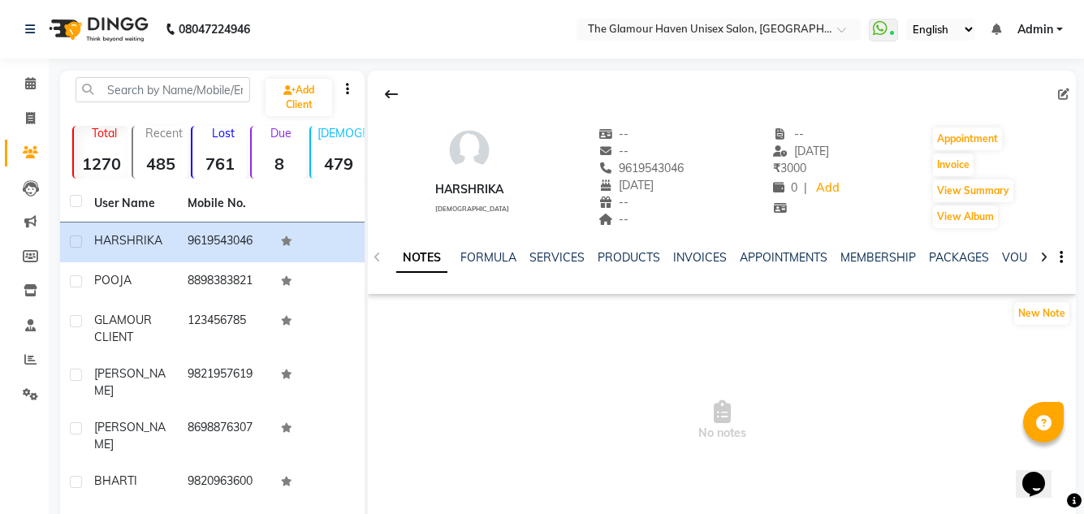
click at [696, 265] on div "INVOICES" at bounding box center [700, 257] width 54 height 17
click at [689, 258] on link "INVOICES" at bounding box center [700, 257] width 54 height 15
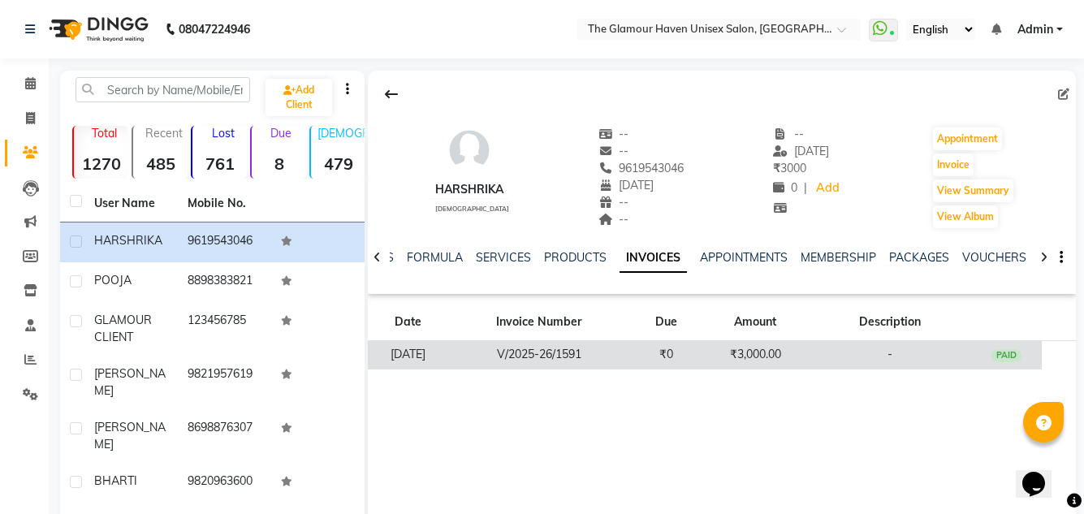
click at [630, 357] on td "V/2025-26/1591" at bounding box center [539, 355] width 182 height 28
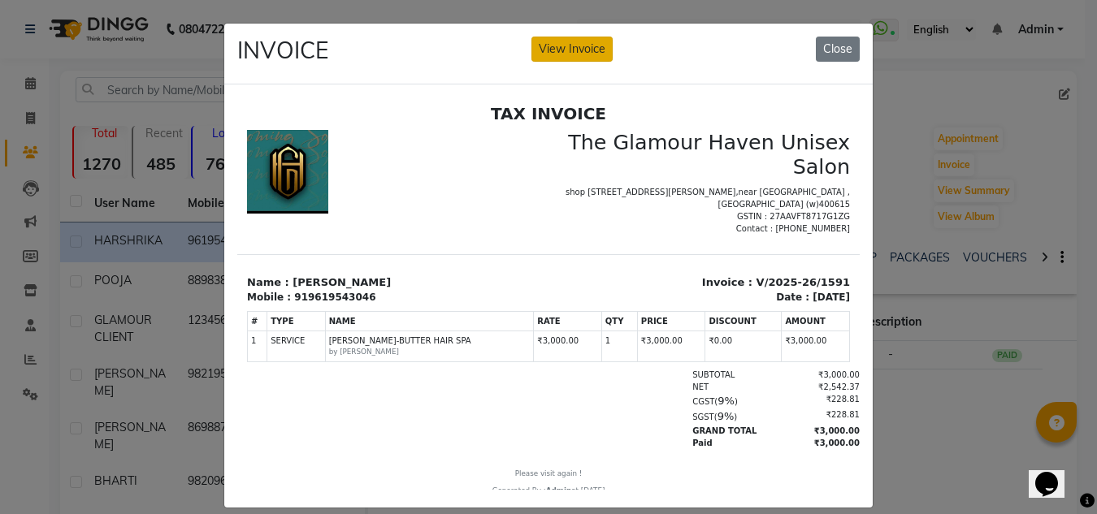
click at [561, 50] on button "View Invoice" at bounding box center [571, 49] width 81 height 25
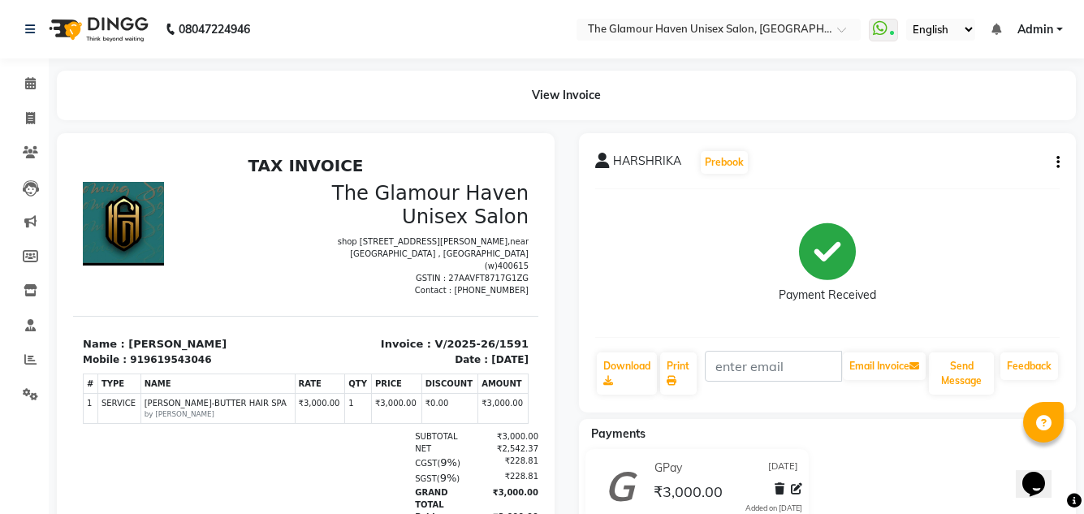
click at [660, 167] on span "HARSHRIKA" at bounding box center [647, 164] width 68 height 23
click at [660, 166] on span "HARSHRIKA" at bounding box center [647, 164] width 68 height 23
click at [993, 171] on div "HARSHRIKA Prebook" at bounding box center [827, 162] width 465 height 26
click at [1061, 162] on div "HARSHRIKA Prebook Payment Received Download Print Email Invoice Send Message Fe…" at bounding box center [828, 272] width 498 height 279
click at [1057, 163] on icon "button" at bounding box center [1058, 162] width 3 height 1
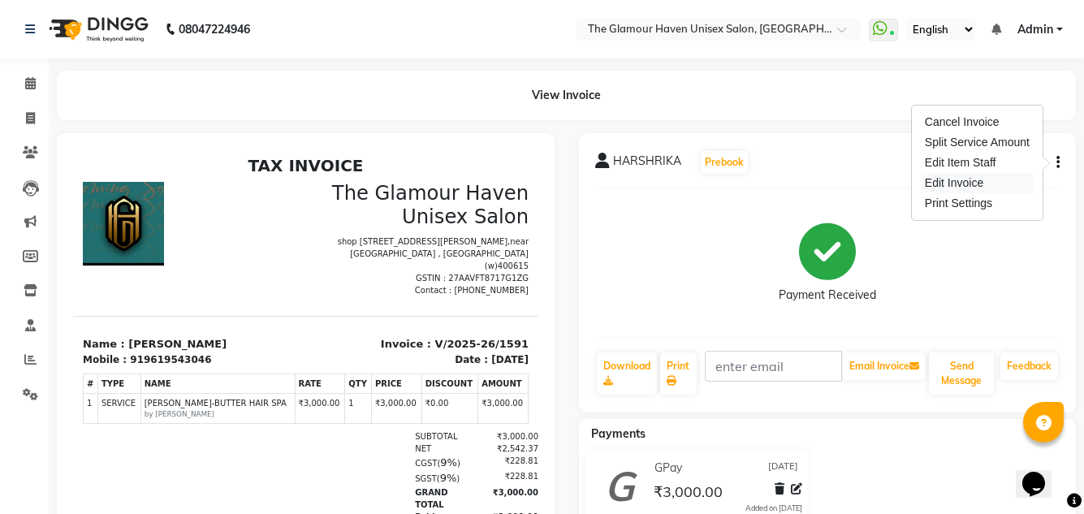
click at [963, 182] on div "Edit Invoice" at bounding box center [977, 183] width 111 height 20
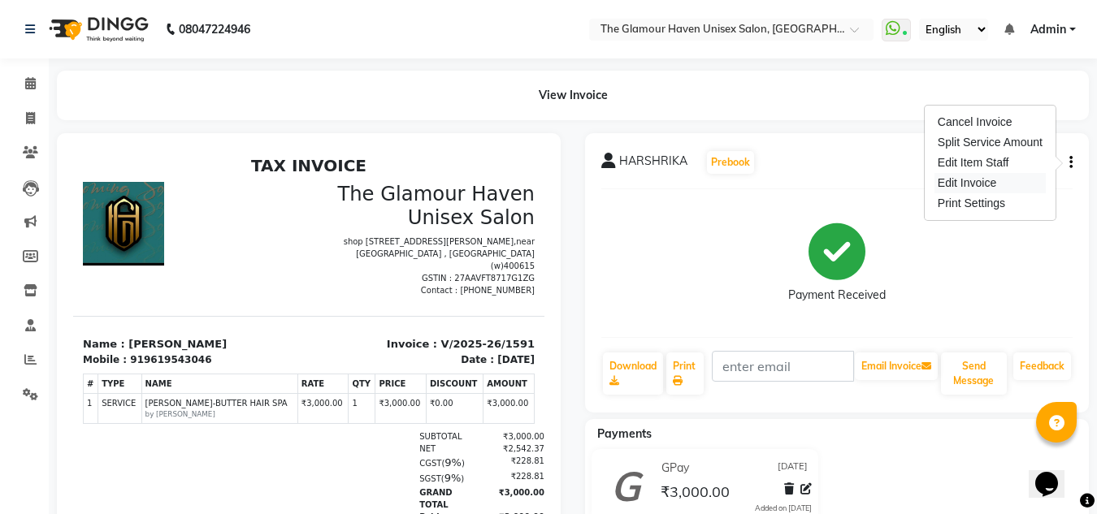
select select "service"
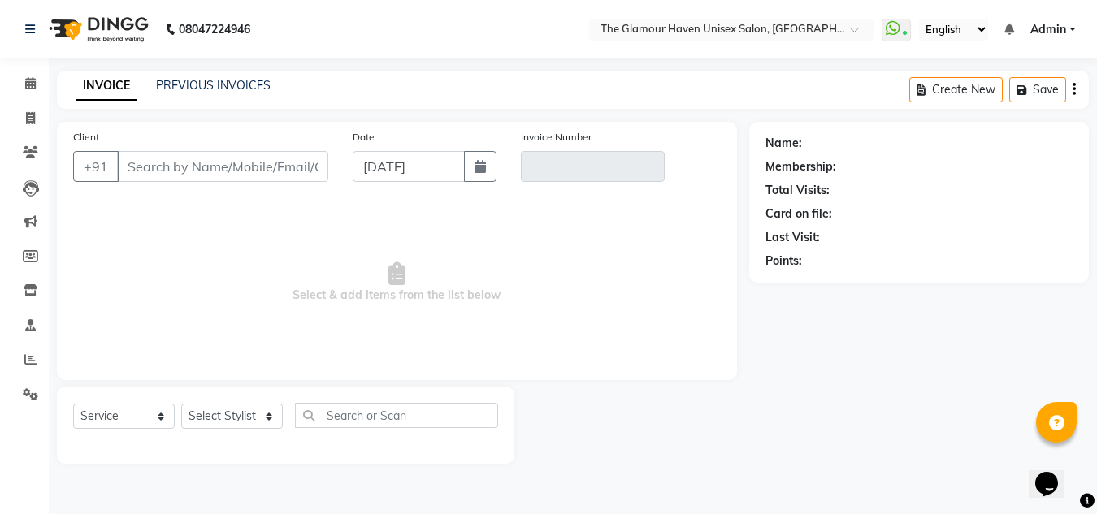
type input "9619543046"
type input "V/2025-26/1591"
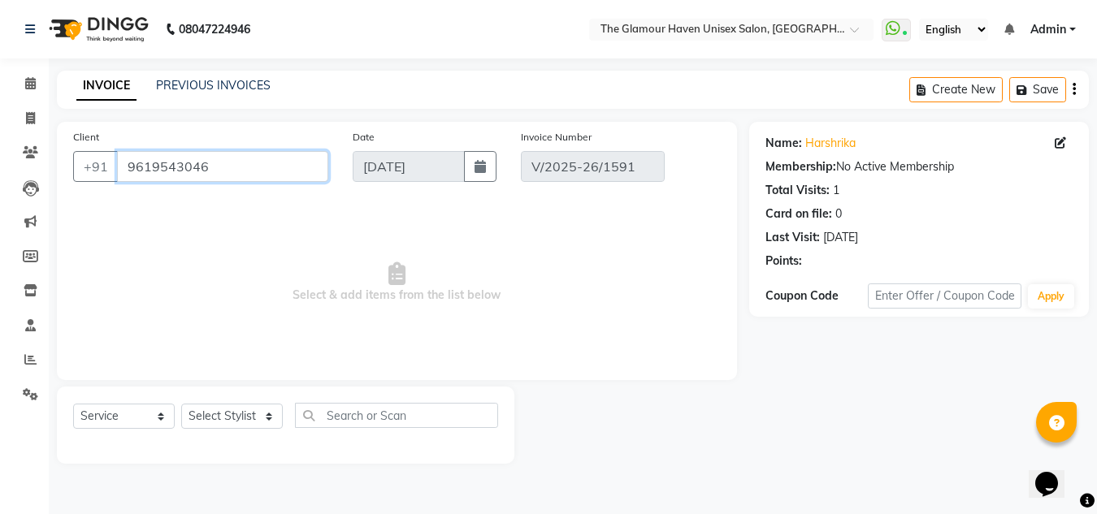
drag, startPoint x: 224, startPoint y: 167, endPoint x: 123, endPoint y: 159, distance: 101.0
click at [123, 159] on input "9619543046" at bounding box center [222, 166] width 211 height 31
select select "select"
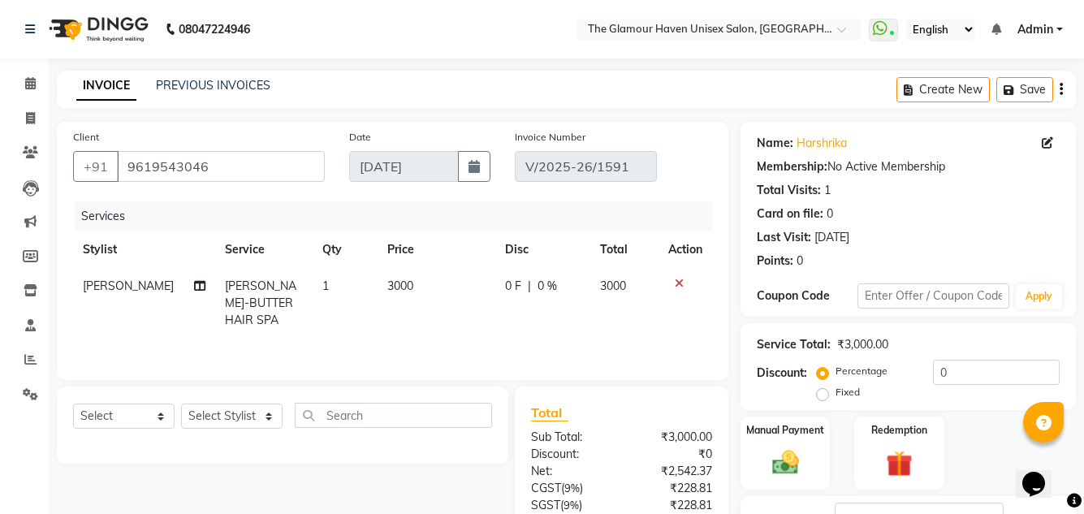
click at [220, 245] on th "Service" at bounding box center [263, 250] width 97 height 37
drag, startPoint x: 223, startPoint y: 168, endPoint x: 122, endPoint y: 165, distance: 100.8
click at [122, 165] on input "9619543046" at bounding box center [221, 166] width 208 height 31
